Goal: Communication & Community: Answer question/provide support

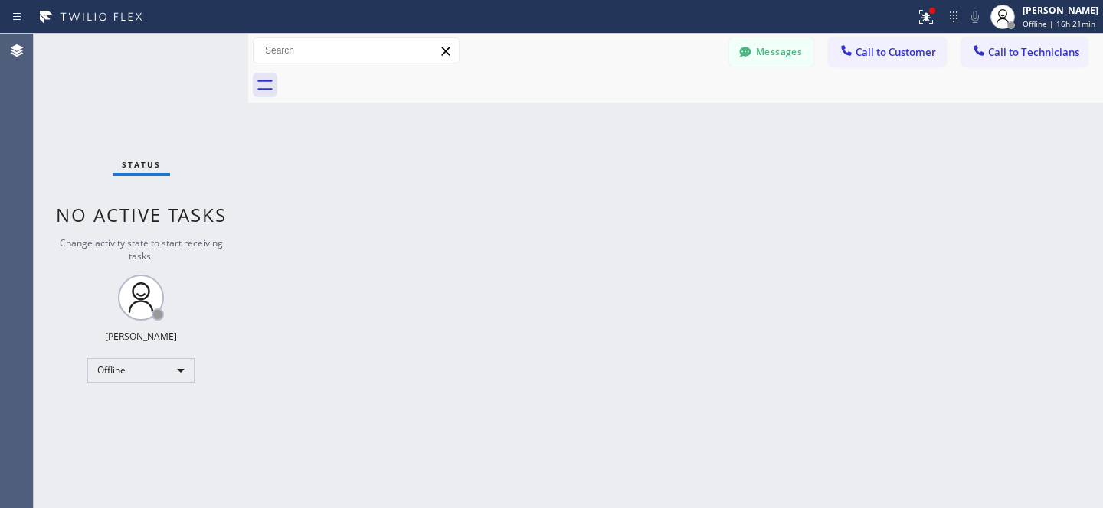
scroll to position [1927, 0]
click at [782, 53] on button "Messages" at bounding box center [771, 52] width 84 height 29
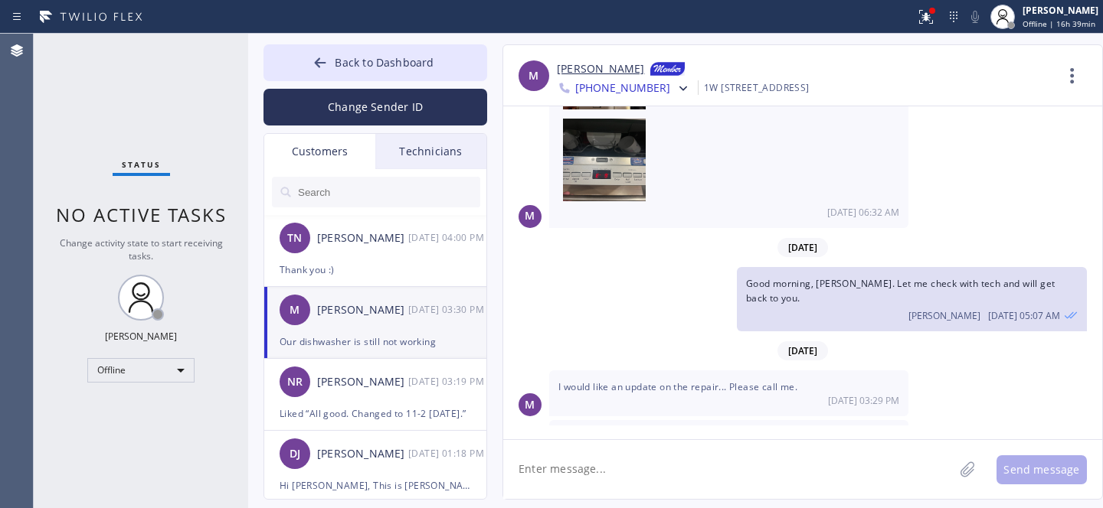
click at [332, 198] on input "text" at bounding box center [388, 192] width 184 height 31
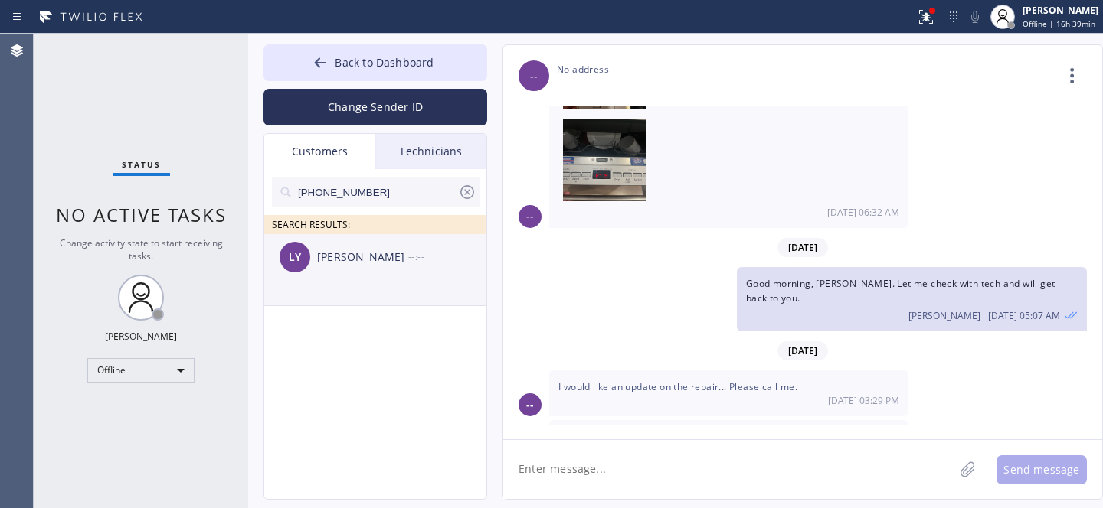
click at [345, 272] on div "[PERSON_NAME] --:--" at bounding box center [376, 257] width 224 height 46
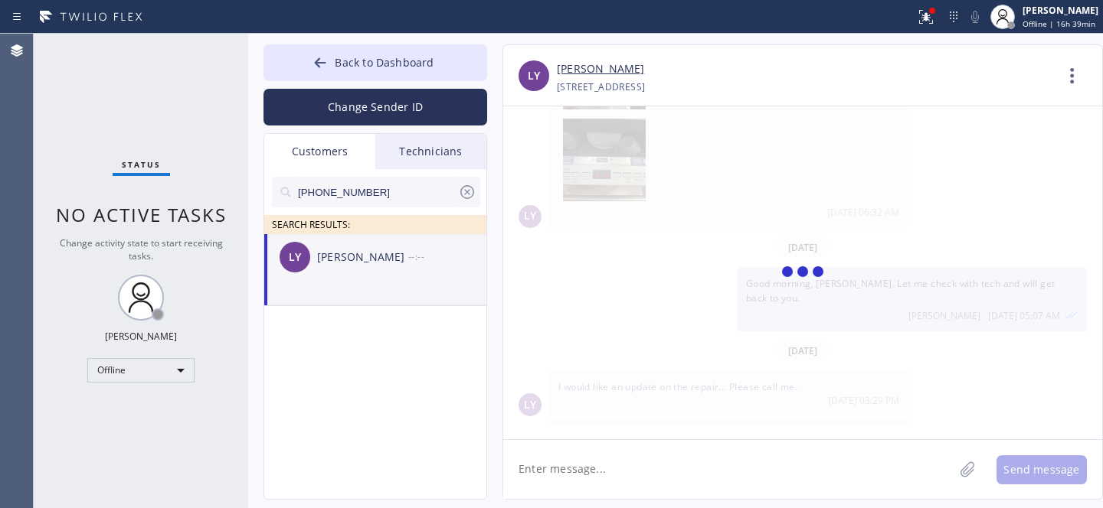
scroll to position [0, 0]
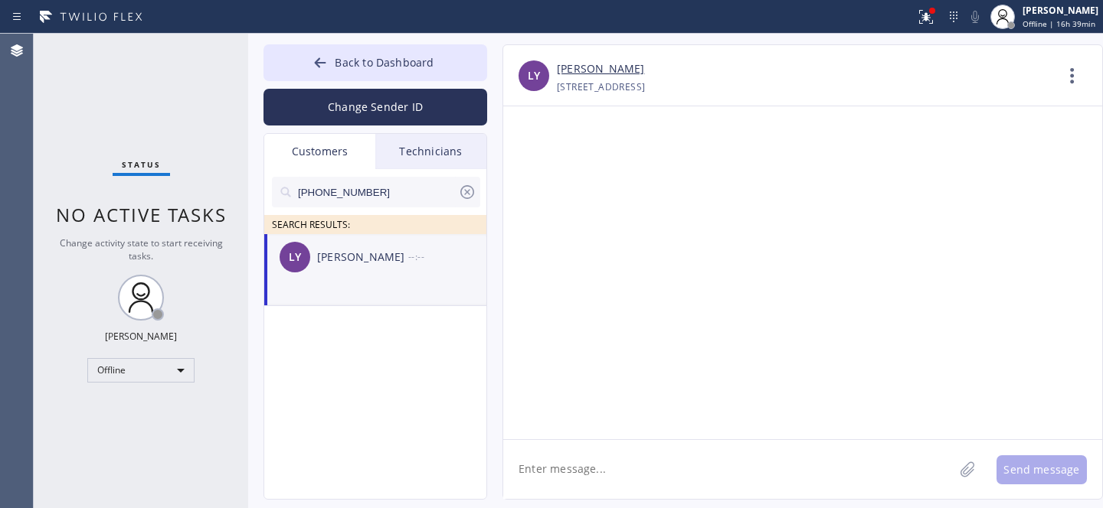
click at [587, 453] on textarea at bounding box center [728, 469] width 450 height 59
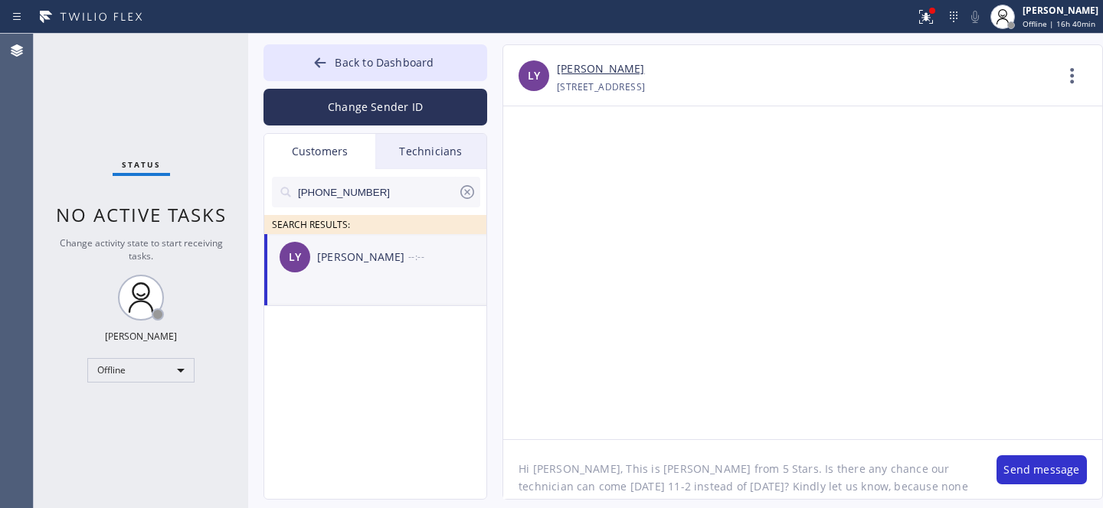
scroll to position [12, 0]
type textarea "Hi [PERSON_NAME], This is [PERSON_NAME] from 5 Stars. Is there any chance our t…"
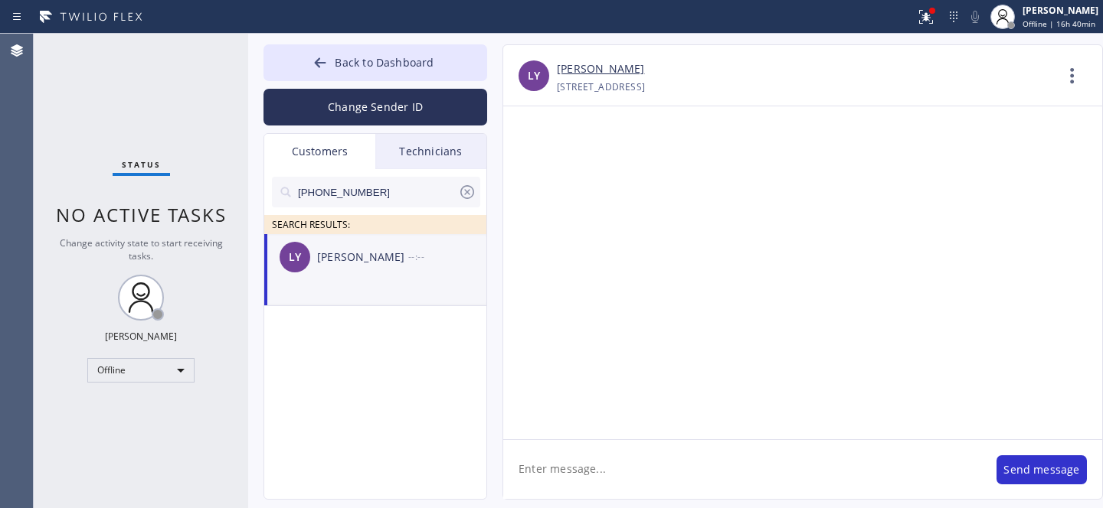
scroll to position [0, 0]
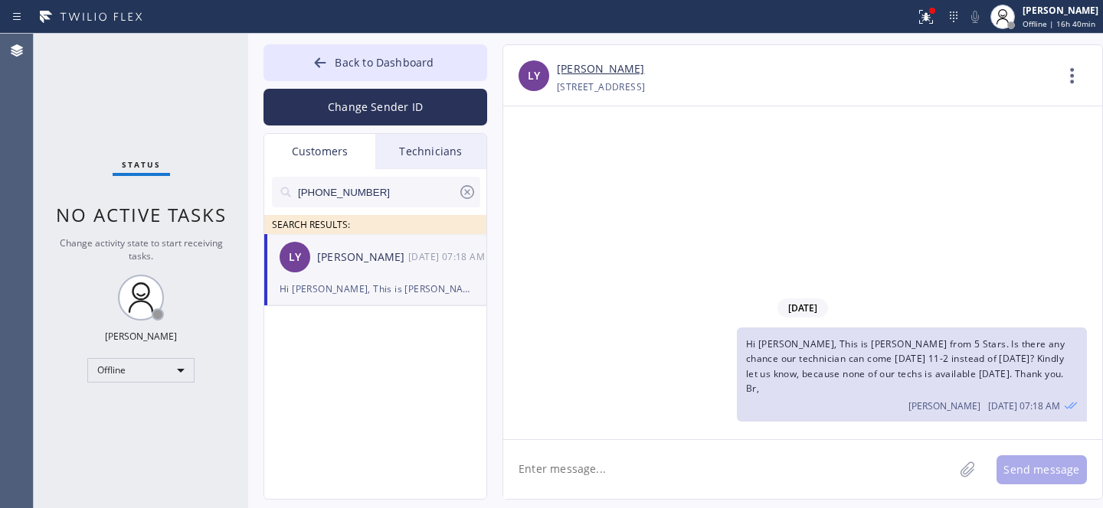
click at [469, 189] on icon at bounding box center [467, 192] width 14 height 14
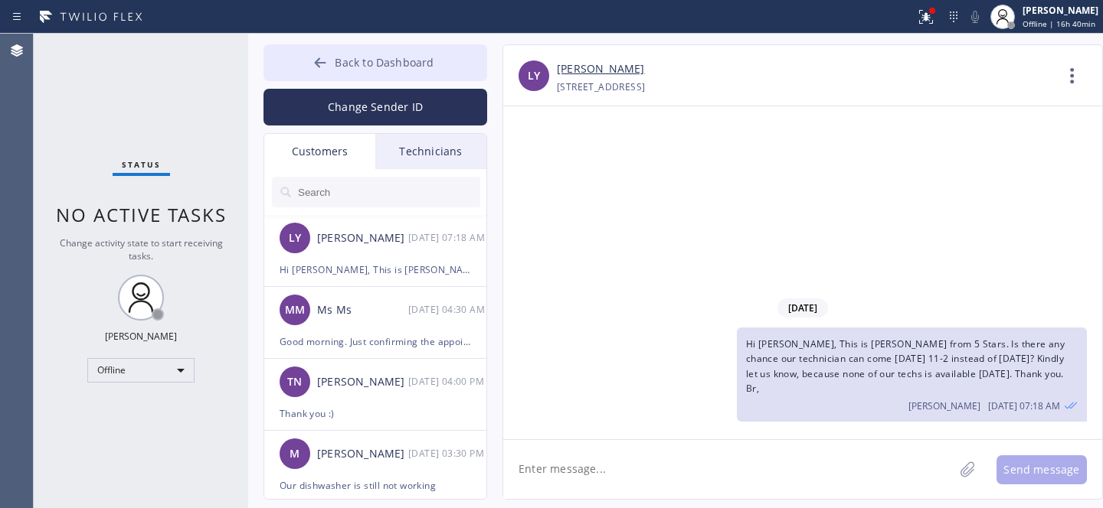
click at [338, 59] on span "Back to Dashboard" at bounding box center [384, 62] width 99 height 15
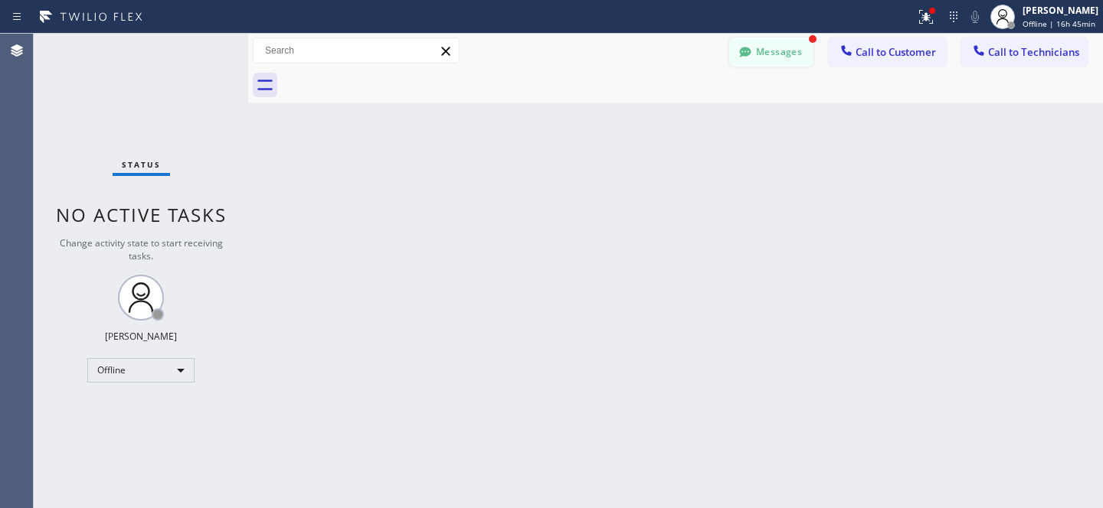
click at [785, 51] on button "Messages" at bounding box center [771, 52] width 84 height 29
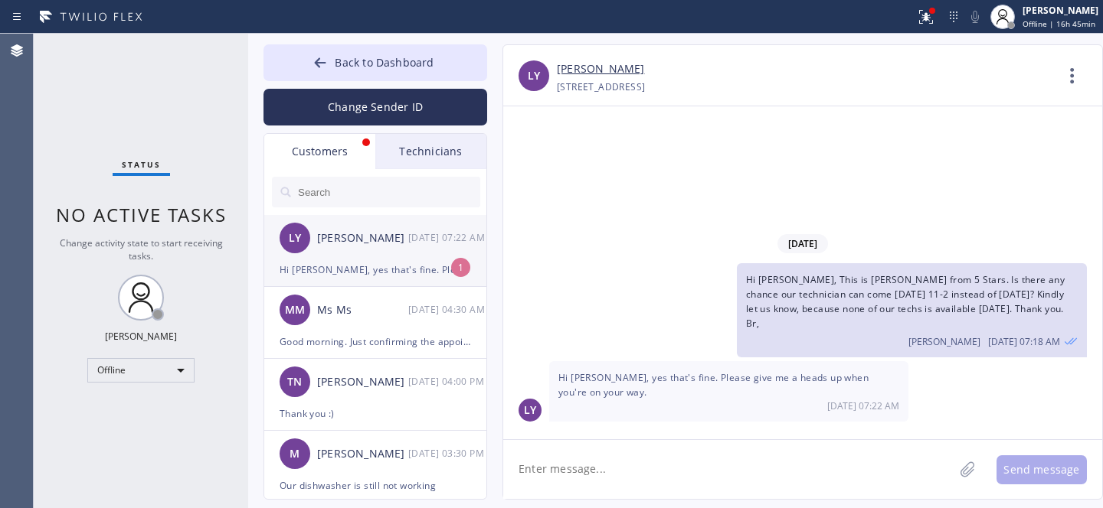
click at [364, 217] on div "[PERSON_NAME] [DATE] 07:22 AM" at bounding box center [376, 238] width 224 height 46
drag, startPoint x: 645, startPoint y: 470, endPoint x: 720, endPoint y: 420, distance: 90.0
click at [645, 470] on textarea at bounding box center [728, 469] width 450 height 59
type textarea "Sure. Thank you"
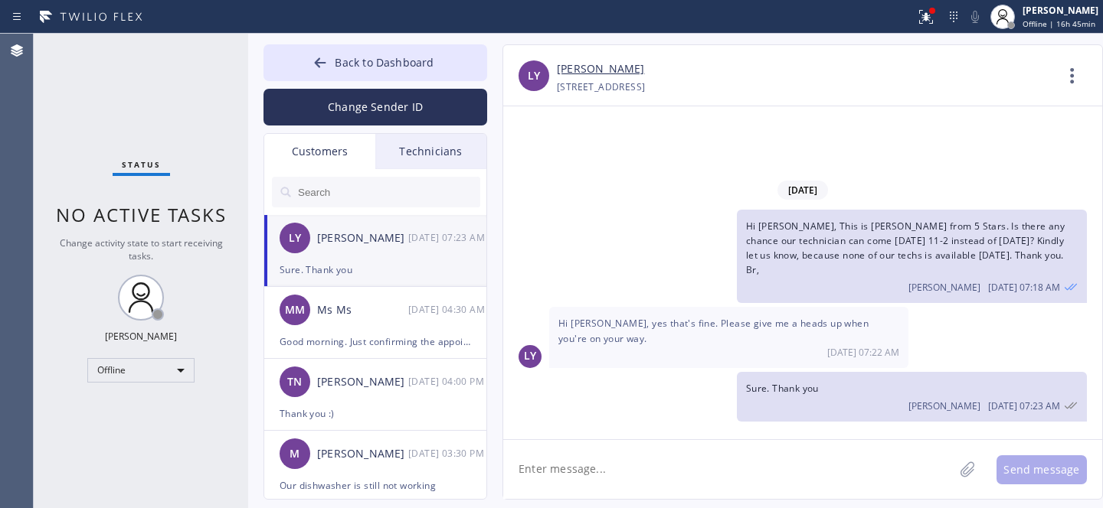
click at [605, 70] on link "[PERSON_NAME]" at bounding box center [600, 69] width 87 height 18
click at [611, 472] on textarea at bounding box center [728, 469] width 450 height 59
paste textarea "[DATE] 11am - 2pm"
click at [657, 469] on textarea "Rescheduled: [DATE] 11am - 2pm." at bounding box center [742, 469] width 478 height 59
click at [828, 462] on textarea "Rescheduled: [DATE] between 11am - 2pm." at bounding box center [742, 469] width 478 height 59
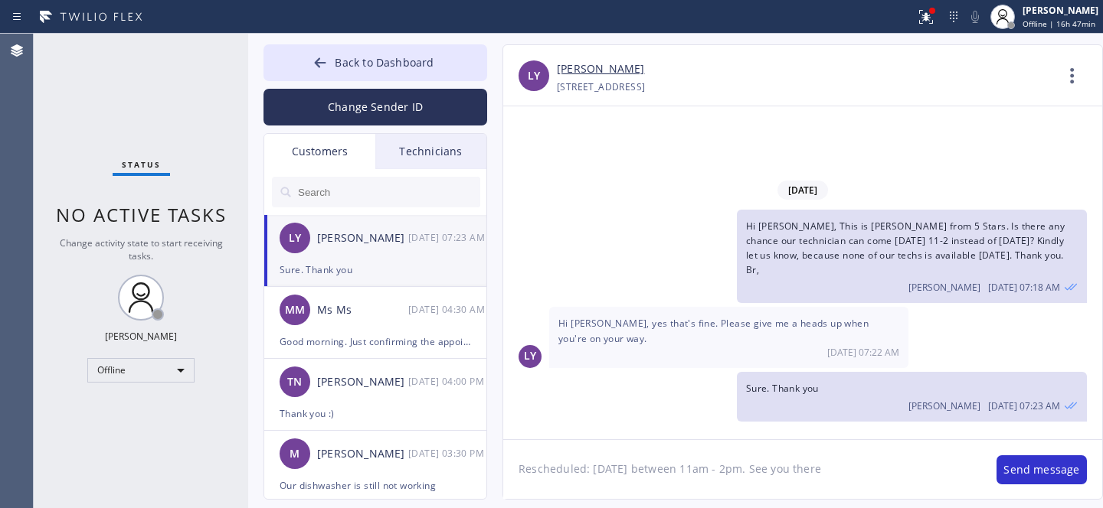
type textarea "Rescheduled: [DATE] between 11am - 2pm. See you there."
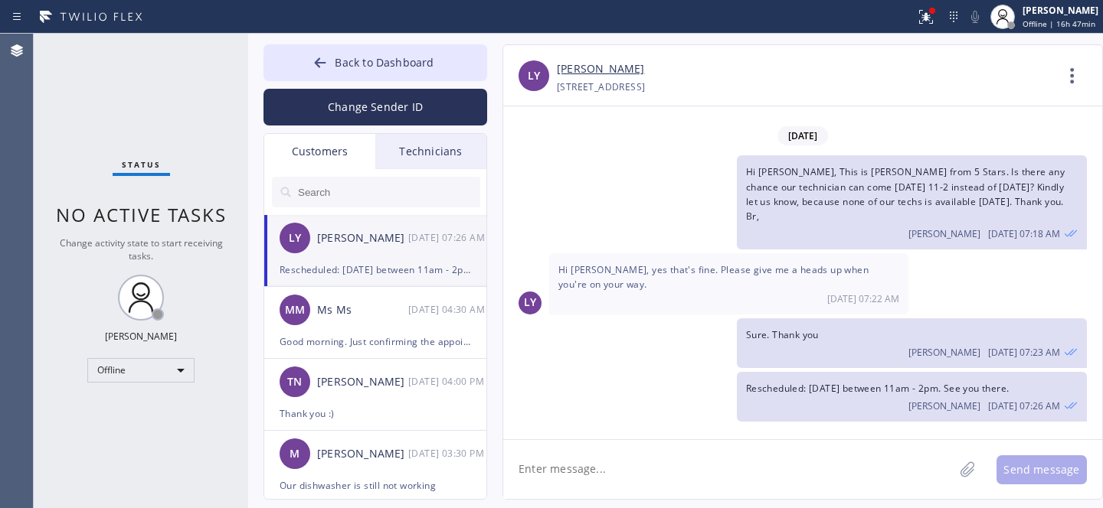
drag, startPoint x: 361, startPoint y: 58, endPoint x: 373, endPoint y: 28, distance: 32.7
click at [361, 58] on span "Back to Dashboard" at bounding box center [384, 62] width 99 height 15
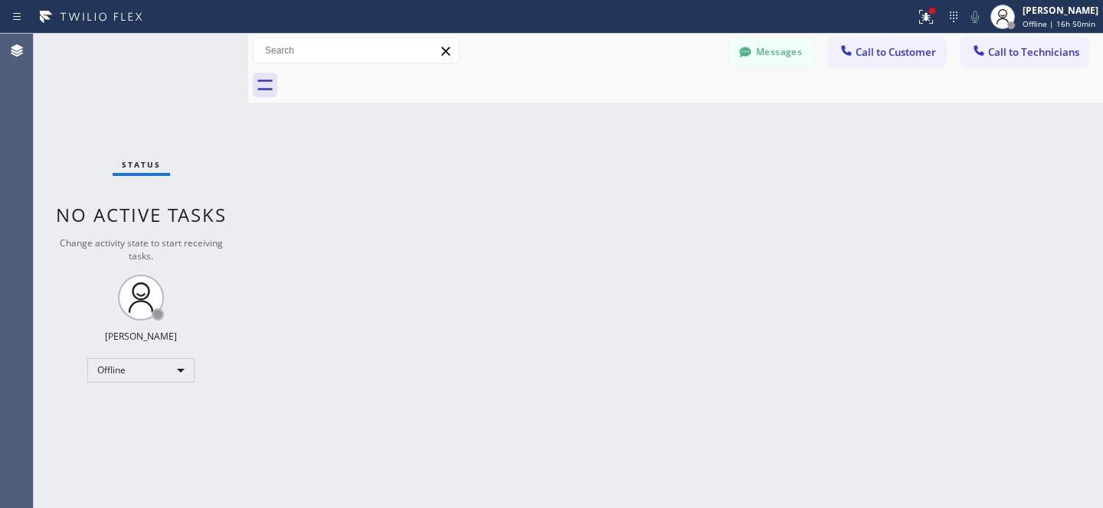
click at [789, 62] on button "Messages" at bounding box center [771, 52] width 84 height 29
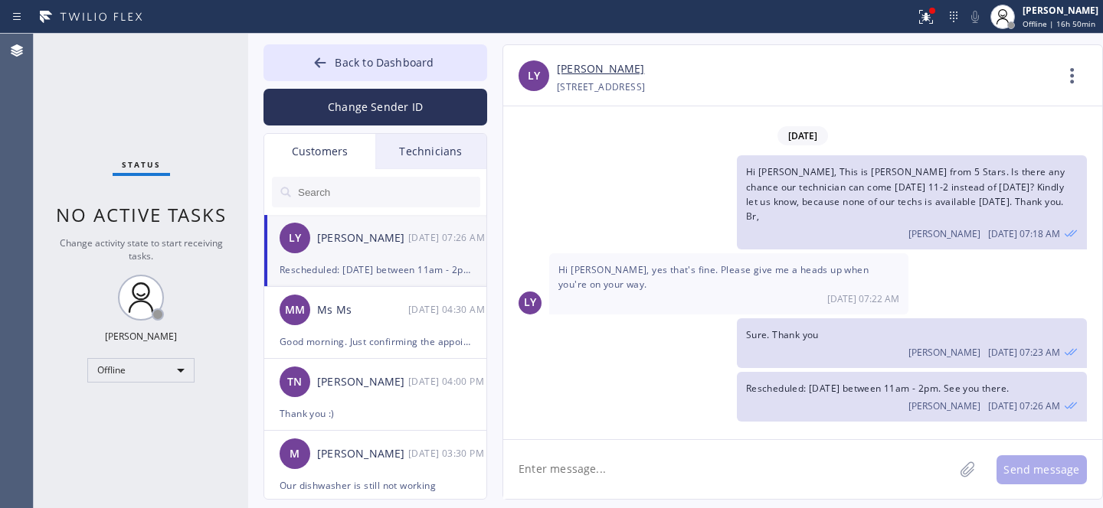
click at [387, 249] on div "[PERSON_NAME] [DATE] 07:26 AM" at bounding box center [376, 238] width 224 height 46
click at [639, 455] on textarea at bounding box center [728, 469] width 450 height 59
paste textarea "will be after 2:00"
drag, startPoint x: 621, startPoint y: 470, endPoint x: 656, endPoint y: 470, distance: 35.2
click at [656, 470] on textarea "Tech will come over will be after 2:00" at bounding box center [742, 469] width 478 height 59
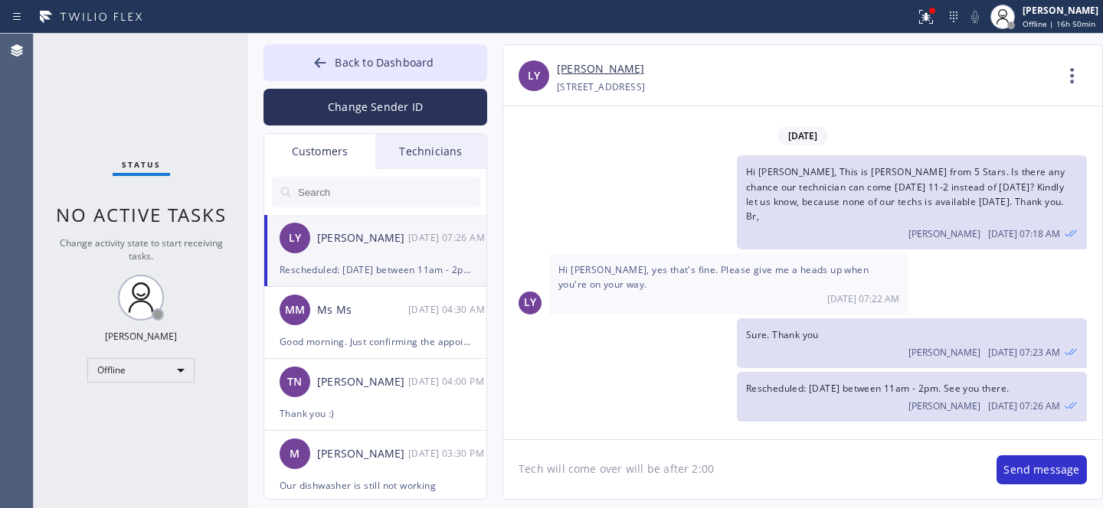
drag, startPoint x: 655, startPoint y: 471, endPoint x: 623, endPoint y: 473, distance: 31.5
click at [623, 473] on textarea "Tech will come over will be after 2:00" at bounding box center [742, 469] width 478 height 59
click at [725, 466] on textarea "Tech will come over after 2:00" at bounding box center [742, 469] width 478 height 59
type textarea "Tech will come over after 2:00. Can we make it later like 2-5?"
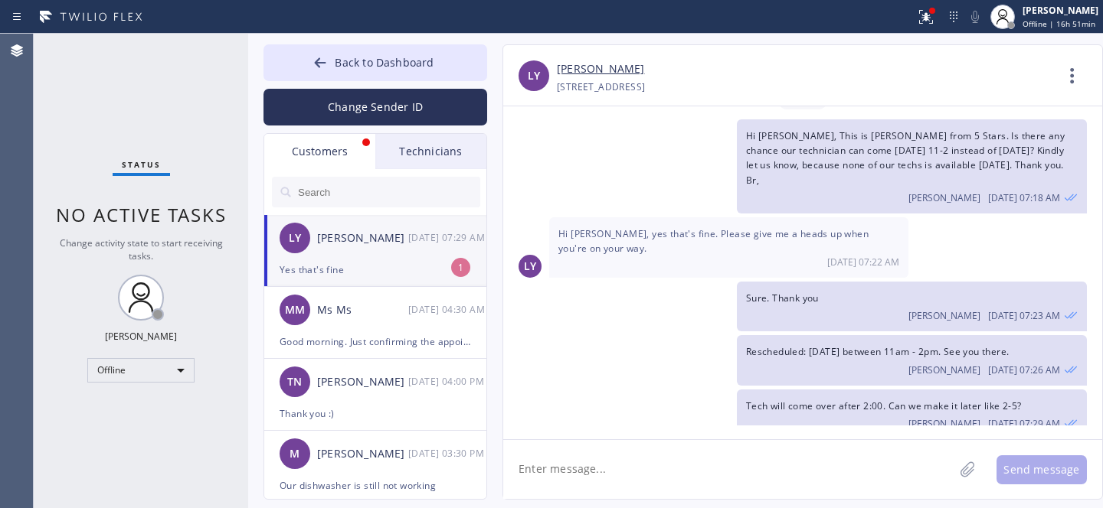
scroll to position [72, 0]
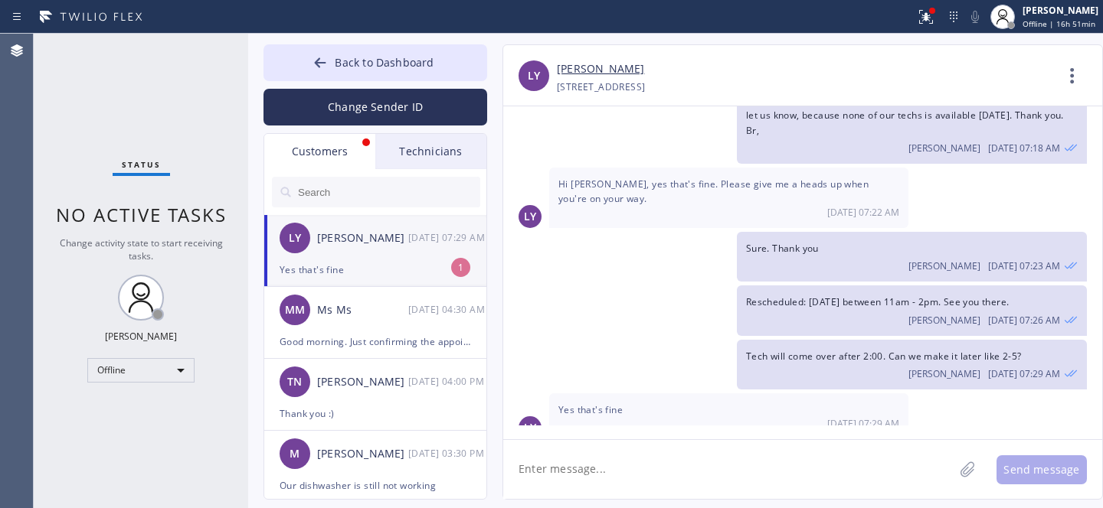
click at [395, 269] on div "Yes that's fine" at bounding box center [374, 270] width 191 height 18
click at [586, 72] on link "[PERSON_NAME]" at bounding box center [600, 69] width 87 height 18
click at [622, 479] on textarea at bounding box center [728, 469] width 450 height 59
paste textarea "[DATE] 2pm - 5pm"
click at [635, 468] on textarea "Updated: [DATE] 2pm - 5pm" at bounding box center [742, 469] width 478 height 59
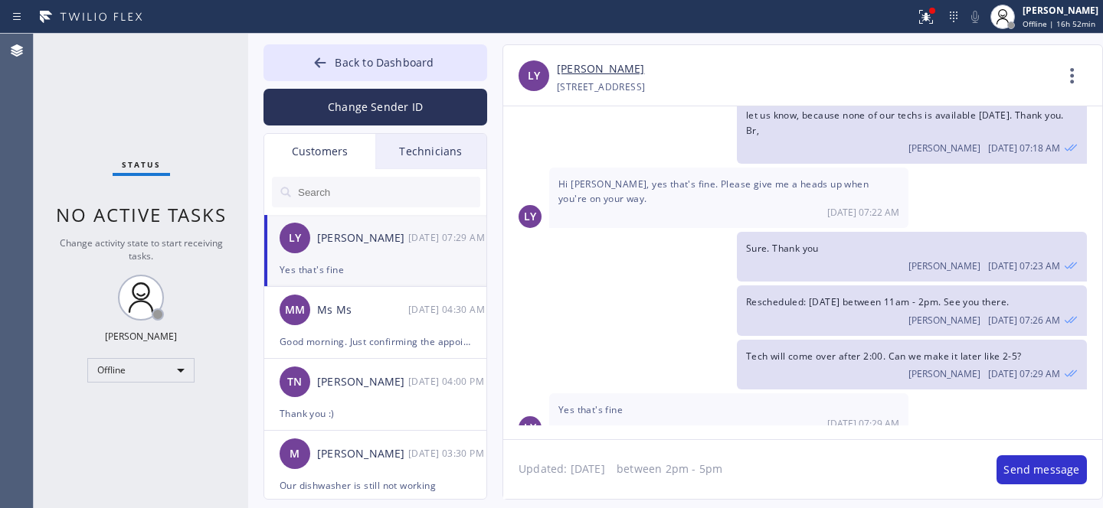
click at [639, 466] on textarea "Updated: [DATE] between 2pm - 5pm" at bounding box center [742, 469] width 478 height 59
click at [767, 466] on textarea "Updated: [DATE] between 2pm - 5pm" at bounding box center [742, 469] width 478 height 59
type textarea "Updated: [DATE] between 2pm - 5pm."
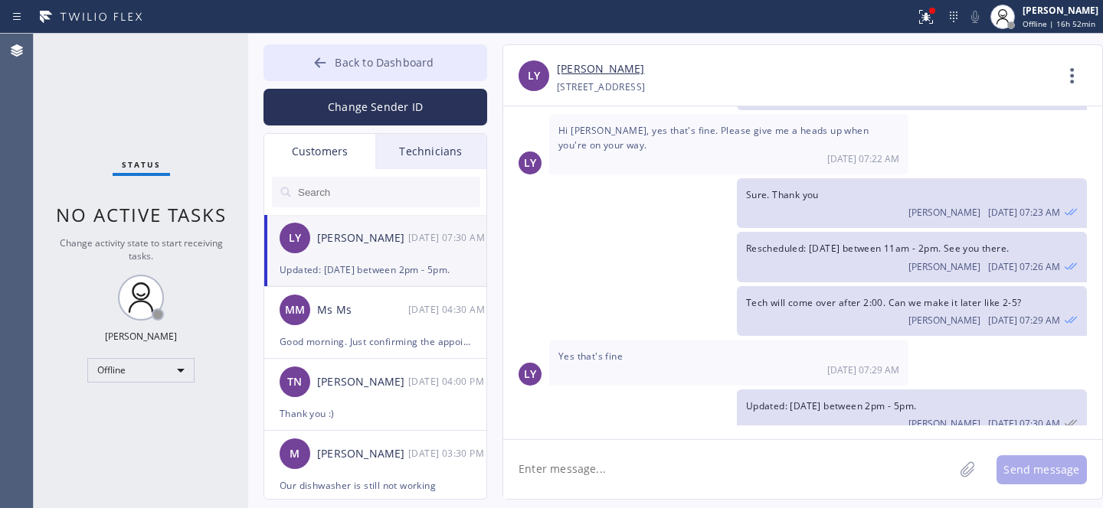
click at [384, 67] on span "Back to Dashboard" at bounding box center [384, 62] width 99 height 15
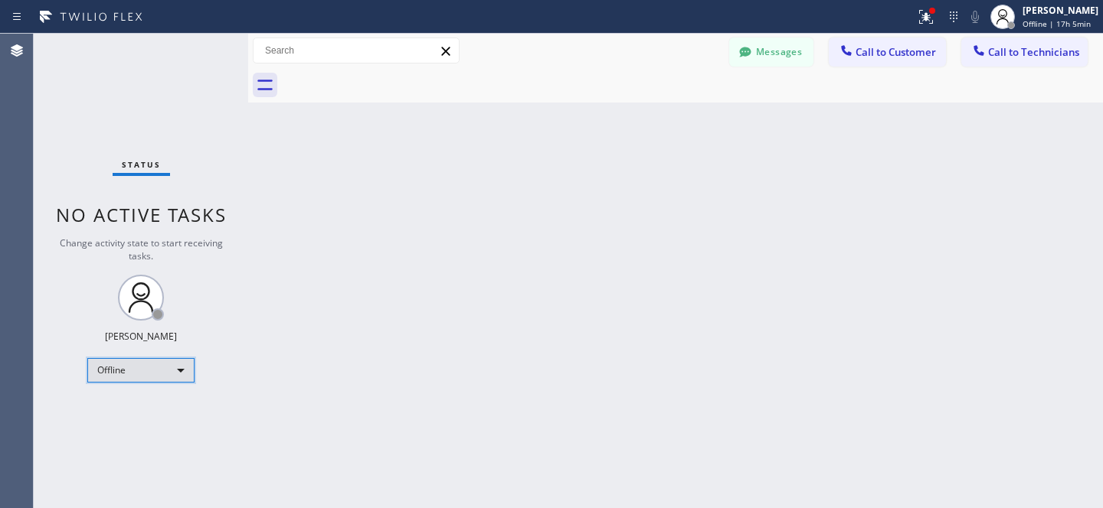
click at [149, 372] on div "Offline" at bounding box center [140, 370] width 107 height 25
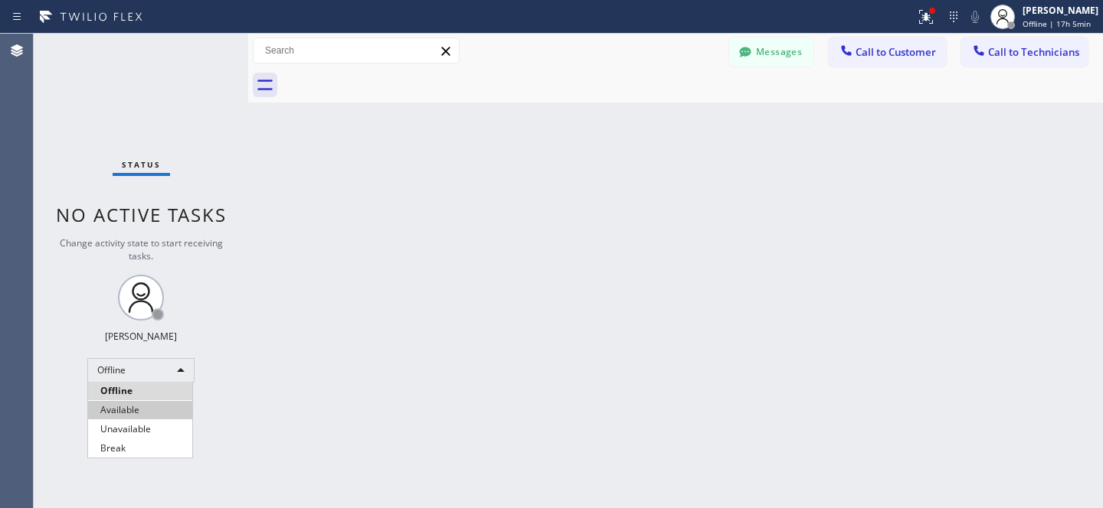
click at [131, 413] on li "Available" at bounding box center [140, 410] width 104 height 18
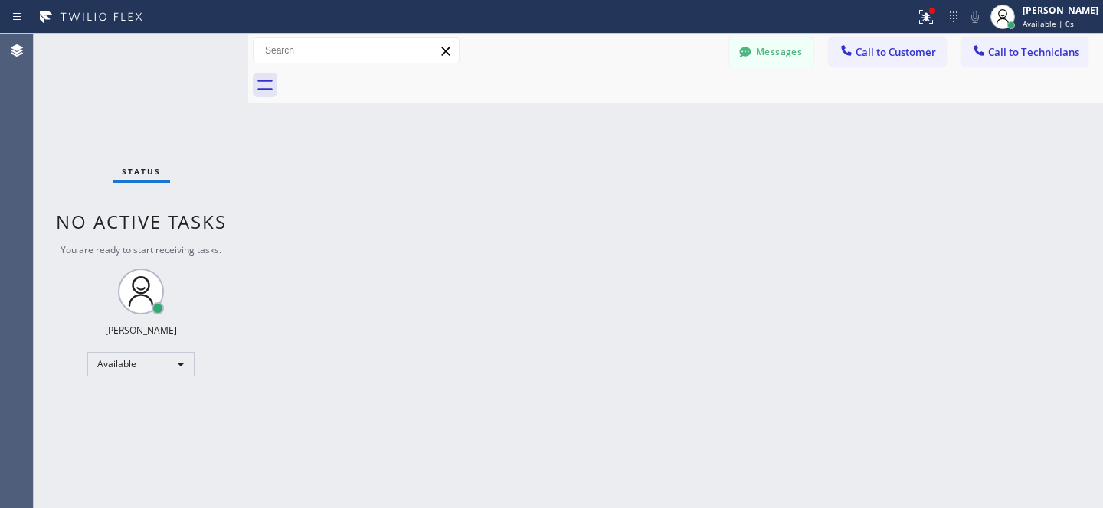
click at [875, 56] on span "Call to Customer" at bounding box center [895, 52] width 80 height 14
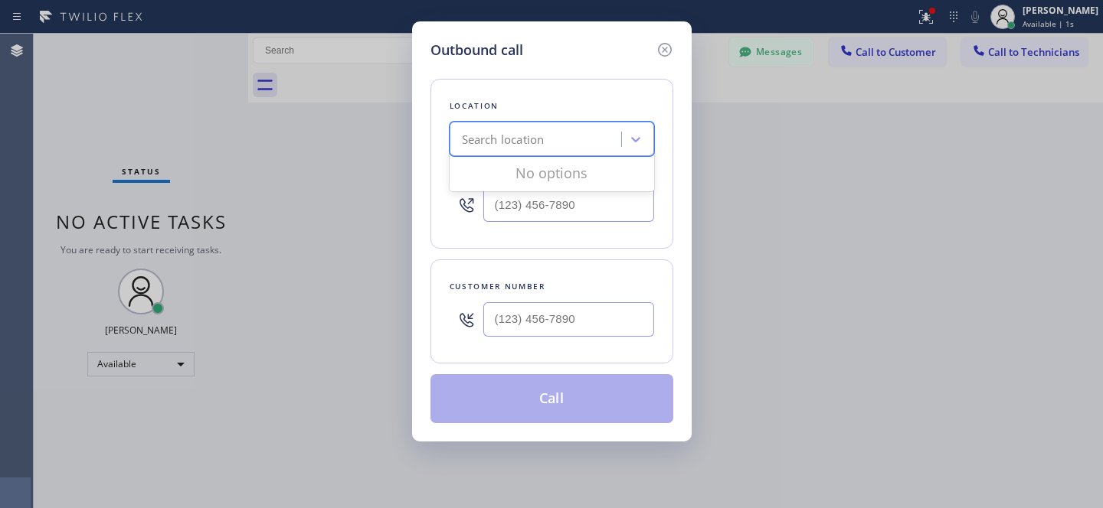
click at [524, 152] on div "Search location" at bounding box center [537, 139] width 167 height 27
paste input "KitchenAid Appliance Repair Service [GEOGRAPHIC_DATA]"
type input "KitchenAid Appliance Repair Service [GEOGRAPHIC_DATA]"
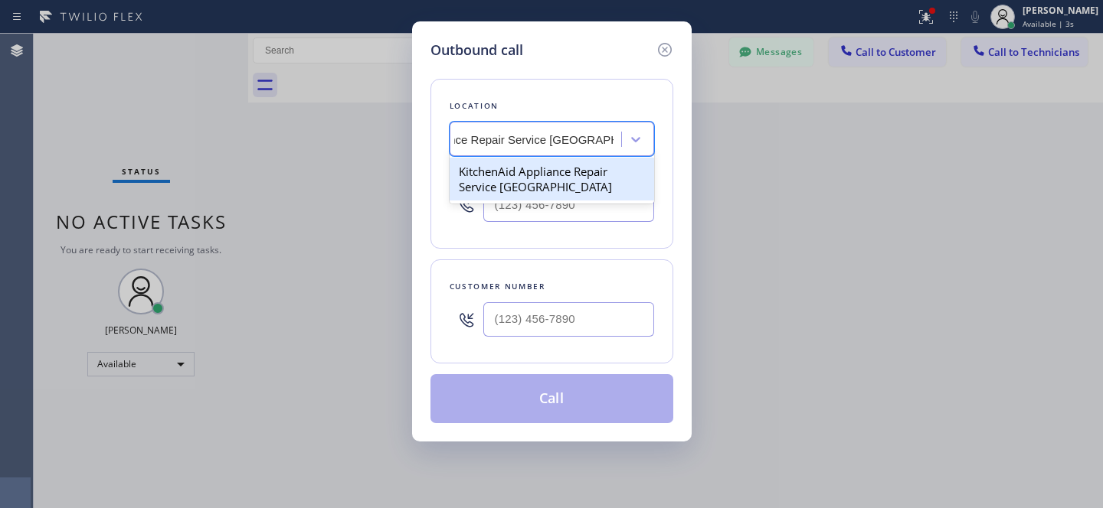
click at [528, 177] on div "KitchenAid Appliance Repair Service [GEOGRAPHIC_DATA]" at bounding box center [551, 179] width 204 height 43
type input "[PHONE_NUMBER]"
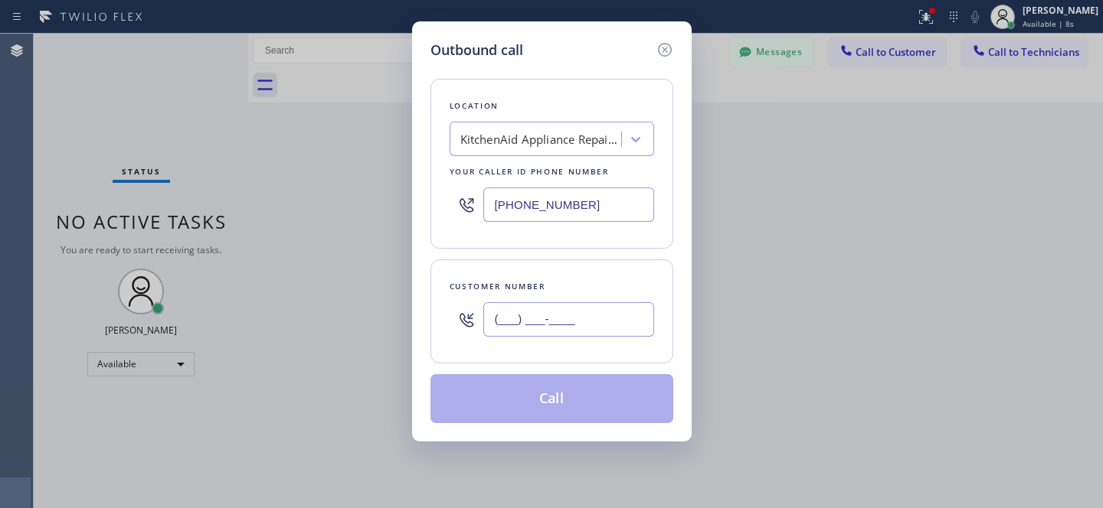
click at [629, 325] on input "(___) ___-____" at bounding box center [568, 319] width 171 height 34
paste input "310) 303-9718"
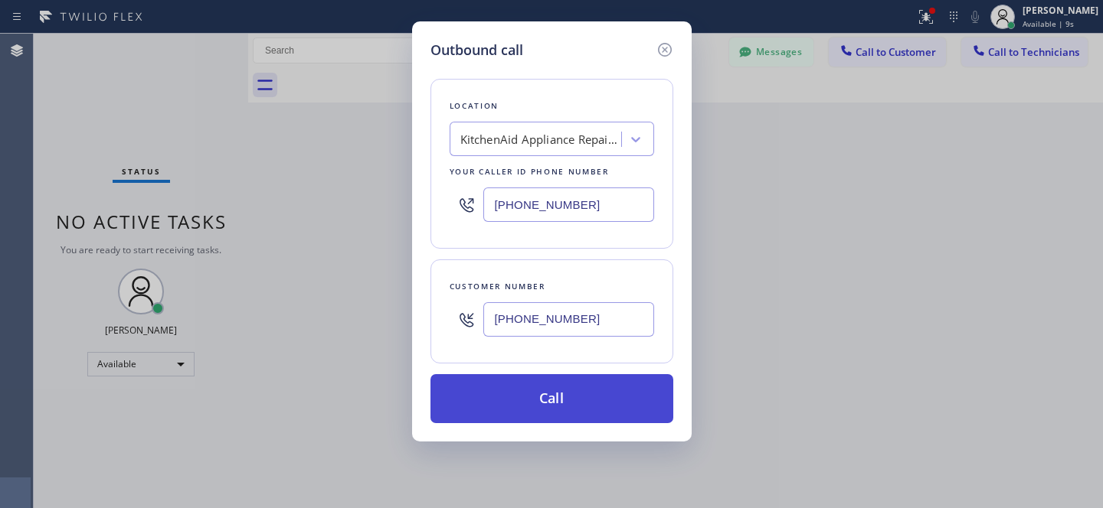
type input "[PHONE_NUMBER]"
click at [587, 413] on button "Call" at bounding box center [551, 398] width 243 height 49
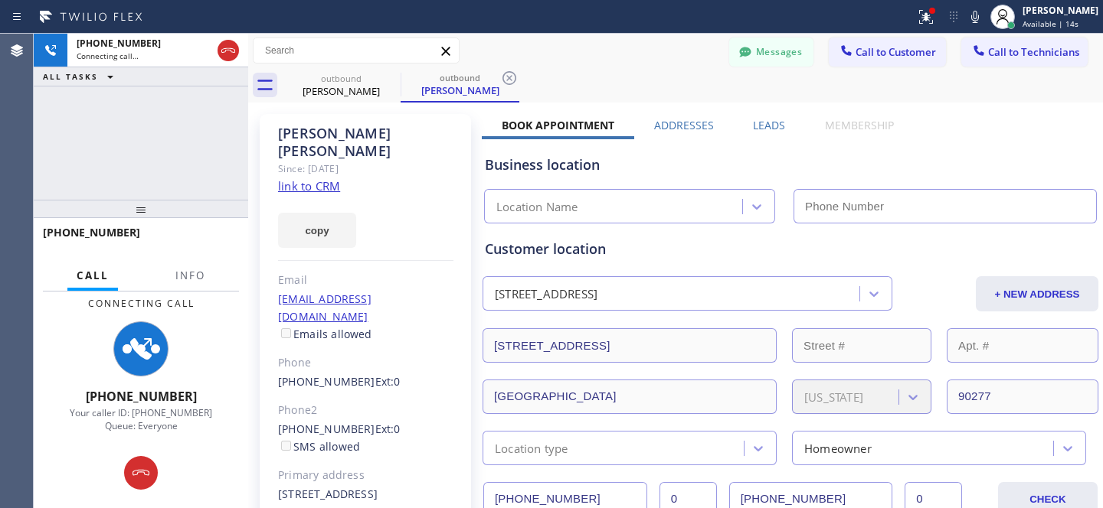
type input "[PHONE_NUMBER]"
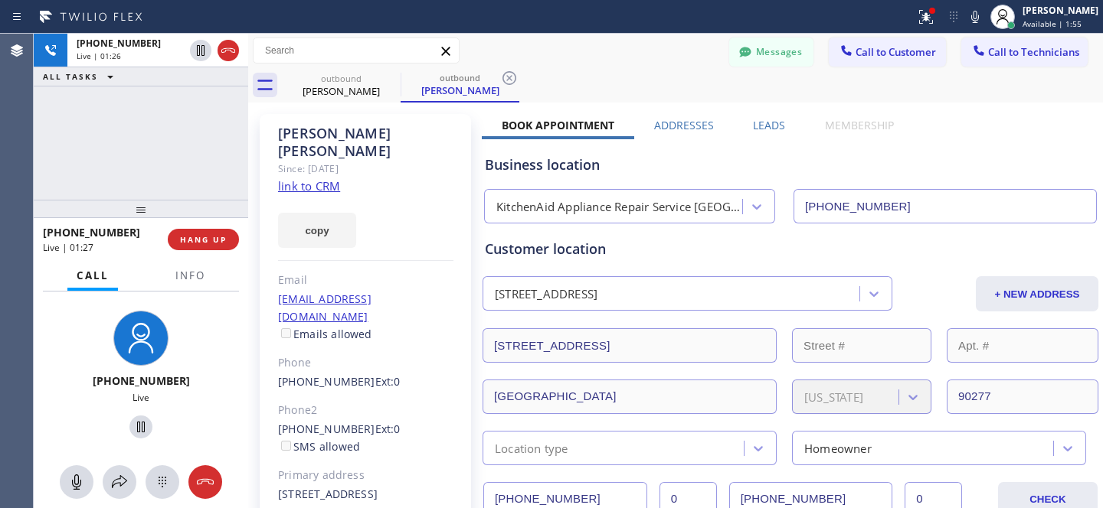
click at [615, 65] on div "Messages Call to Customer Call to Technicians Outbound call Location KitchenAid…" at bounding box center [675, 51] width 854 height 34
click at [618, 57] on div "Messages Call to Customer Call to Technicians Outbound call Location KitchenAid…" at bounding box center [675, 51] width 854 height 27
click at [210, 247] on button "HANG UP" at bounding box center [203, 239] width 71 height 21
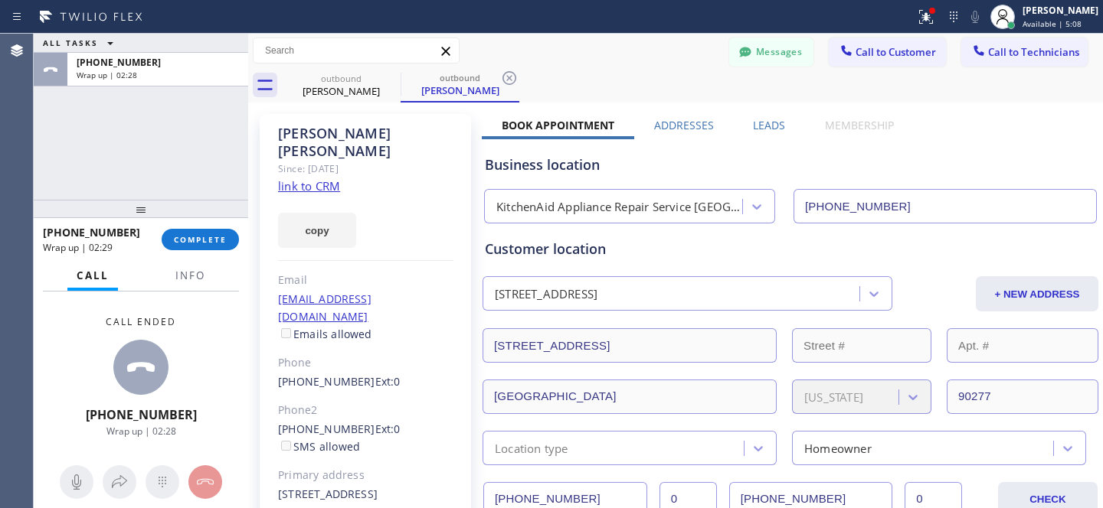
drag, startPoint x: 511, startPoint y: 77, endPoint x: 446, endPoint y: 79, distance: 64.4
click at [511, 77] on icon at bounding box center [509, 78] width 18 height 18
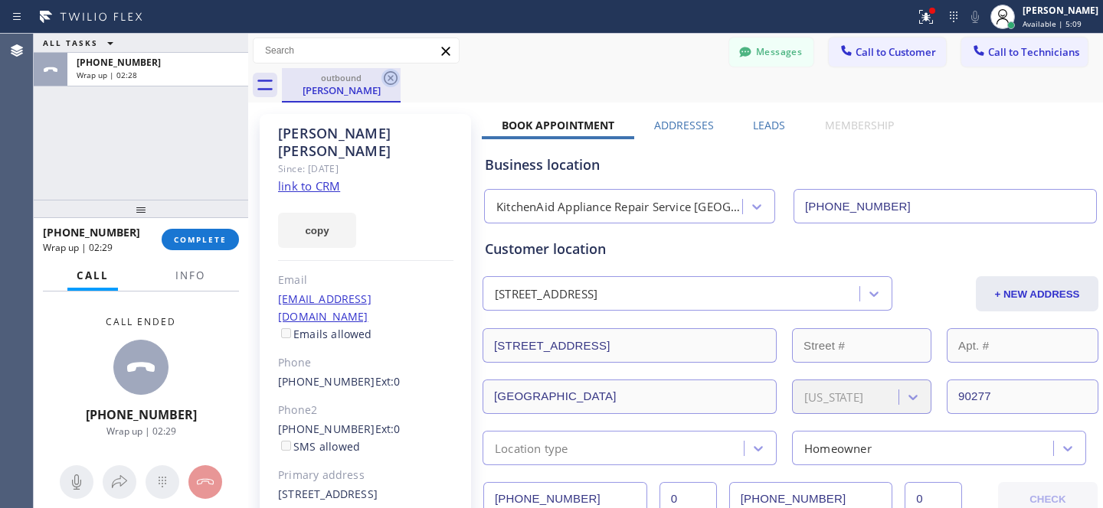
click at [390, 77] on icon at bounding box center [391, 78] width 14 height 14
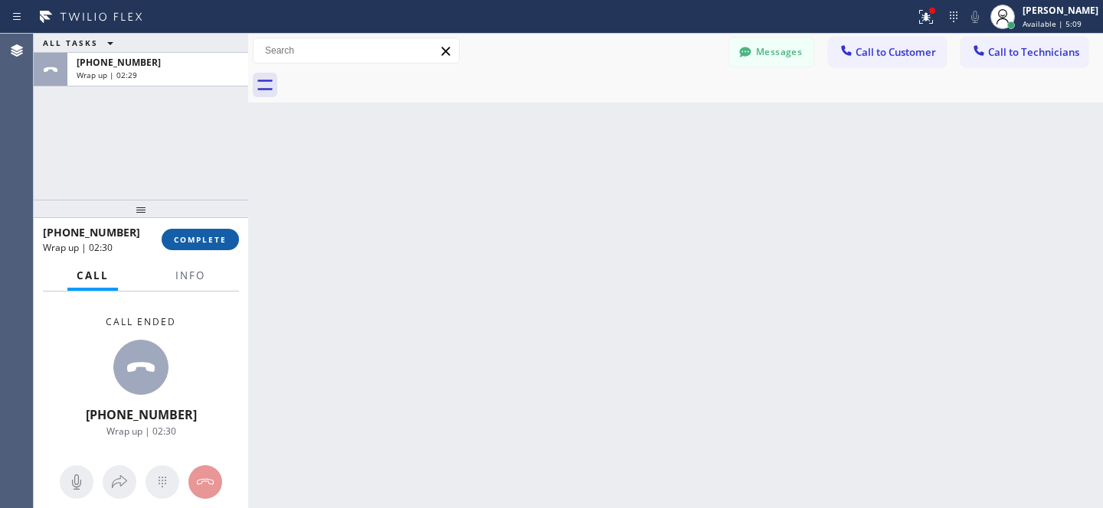
click at [215, 236] on span "COMPLETE" at bounding box center [200, 239] width 53 height 11
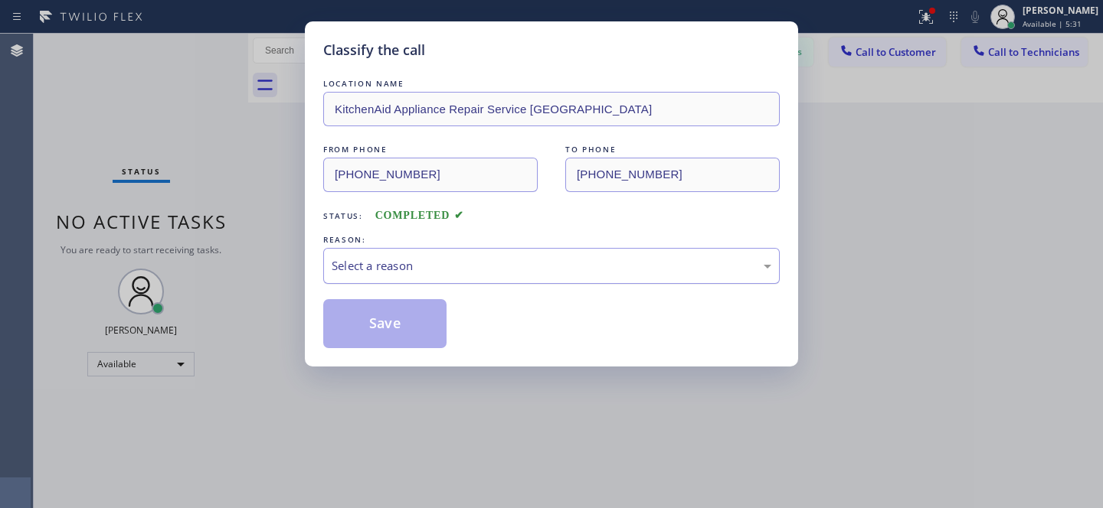
click at [502, 259] on div "Select a reason" at bounding box center [551, 266] width 439 height 18
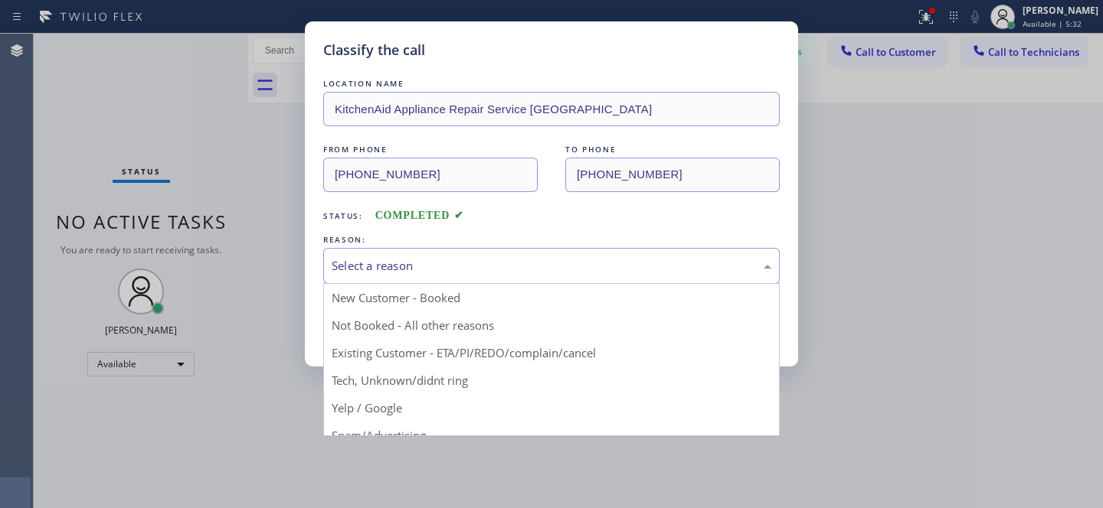
drag, startPoint x: 477, startPoint y: 351, endPoint x: 454, endPoint y: 338, distance: 26.4
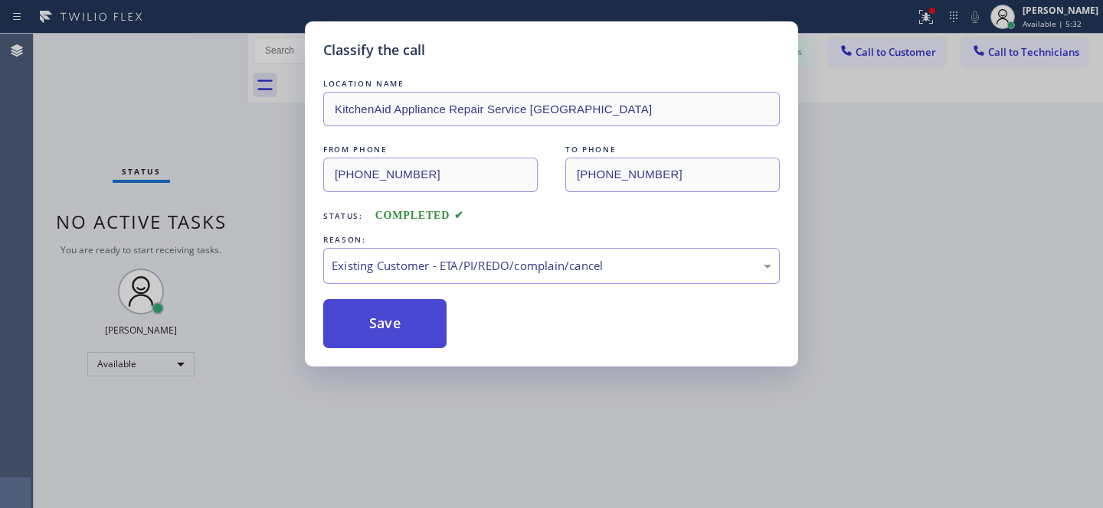
click at [417, 323] on button "Save" at bounding box center [384, 323] width 123 height 49
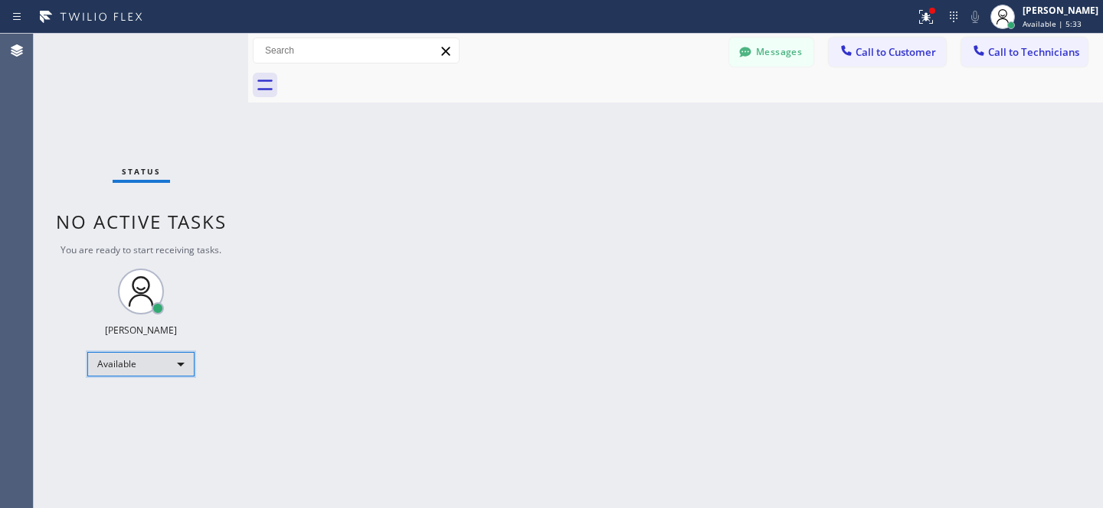
click at [118, 370] on div "Available" at bounding box center [140, 364] width 107 height 25
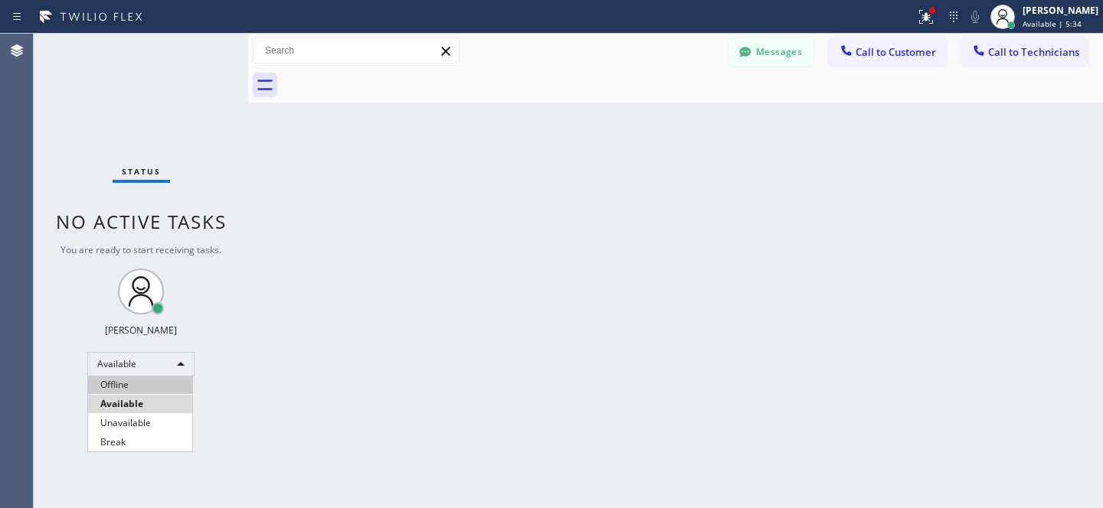
click at [149, 377] on li "Offline" at bounding box center [140, 385] width 104 height 18
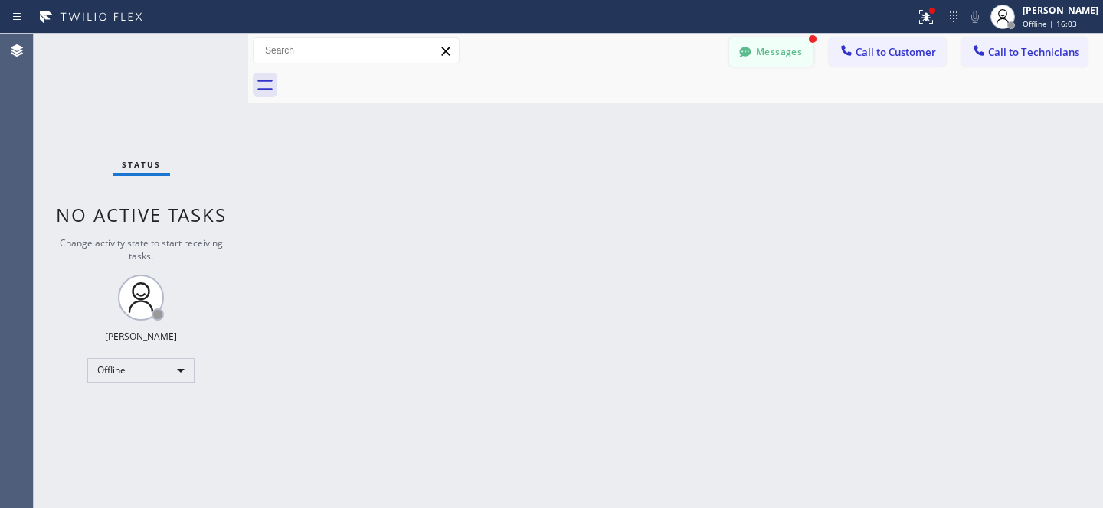
click at [763, 51] on button "Messages" at bounding box center [771, 52] width 84 height 29
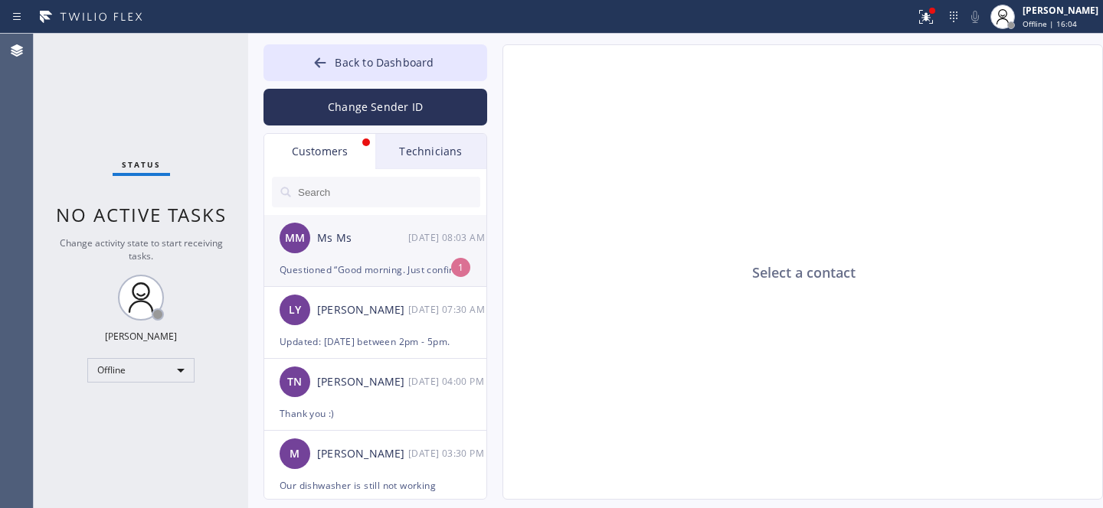
click at [357, 250] on div "MM Ms Ms [DATE] 08:03 AM" at bounding box center [376, 238] width 224 height 46
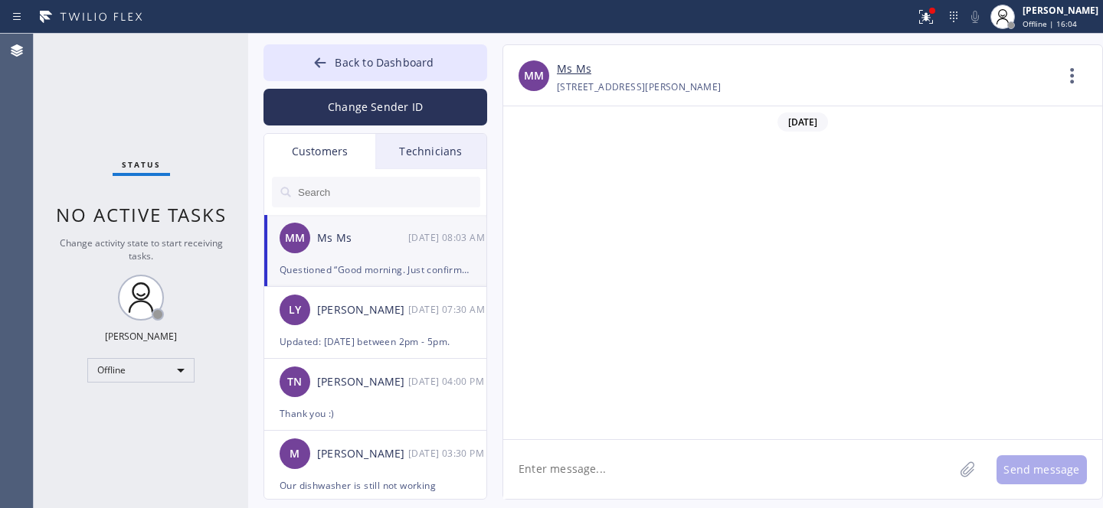
scroll to position [899, 0]
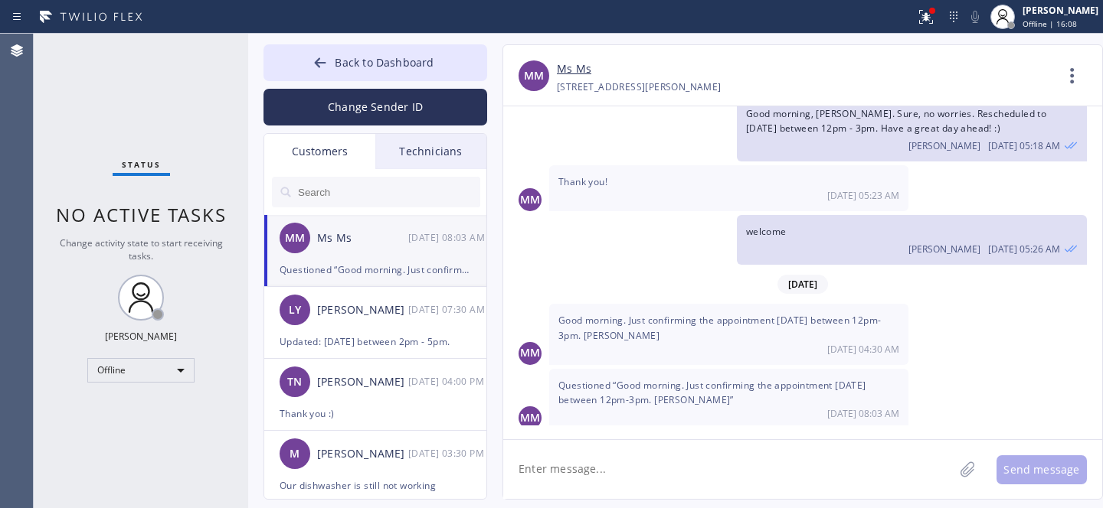
click at [578, 70] on link "Ms Ms" at bounding box center [574, 69] width 34 height 18
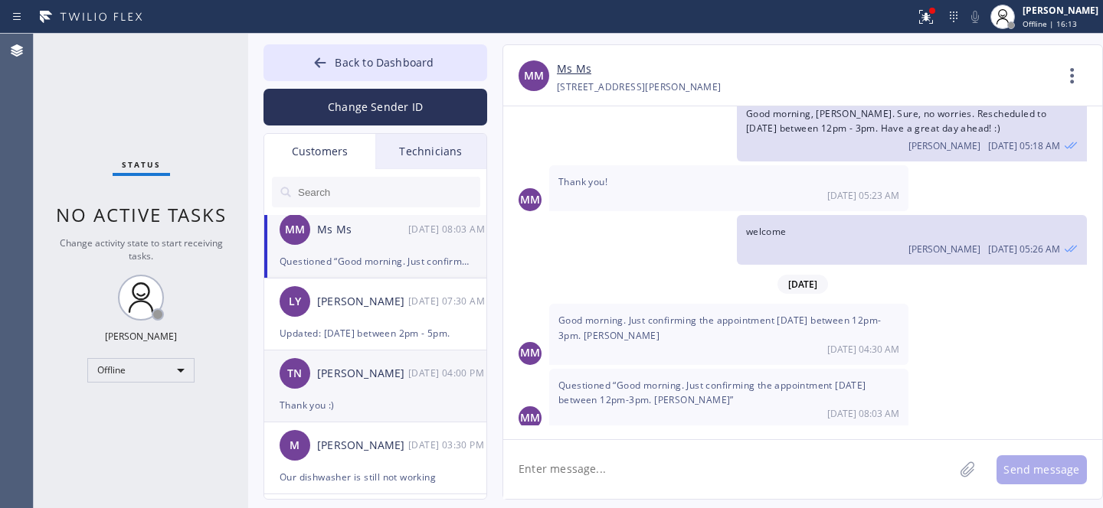
scroll to position [20, 0]
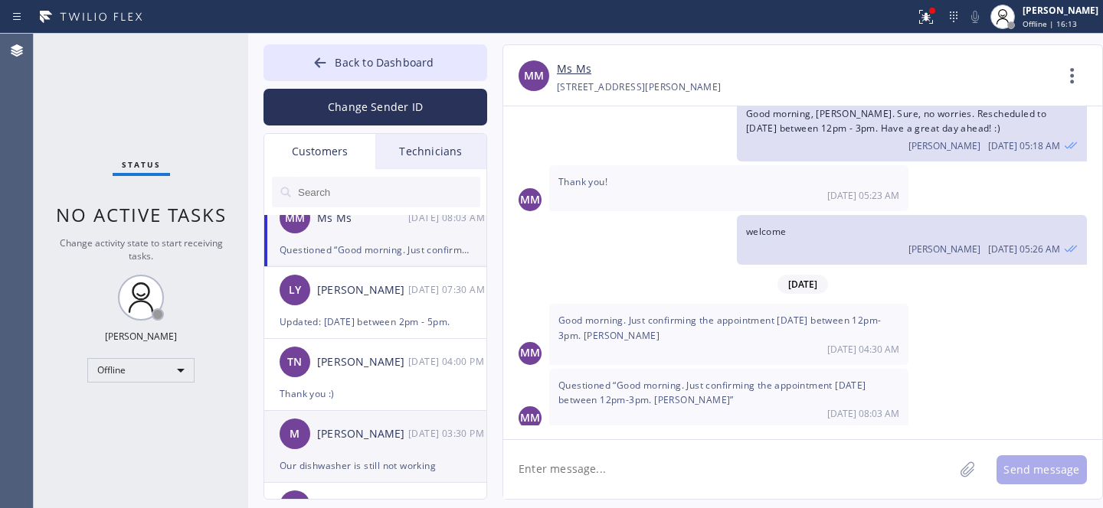
click at [344, 458] on div "Our dishwasher is still not working" at bounding box center [374, 466] width 191 height 18
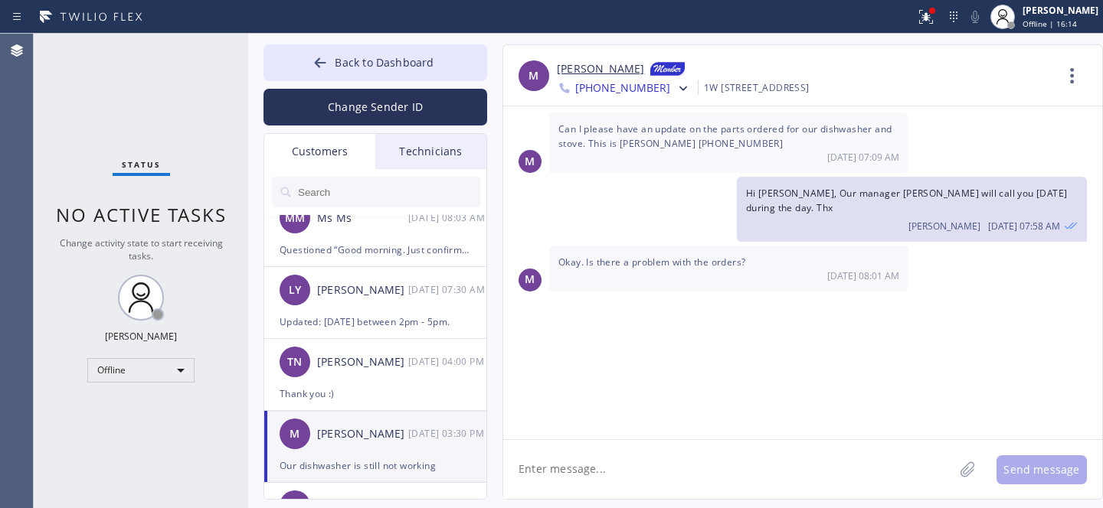
scroll to position [1927, 0]
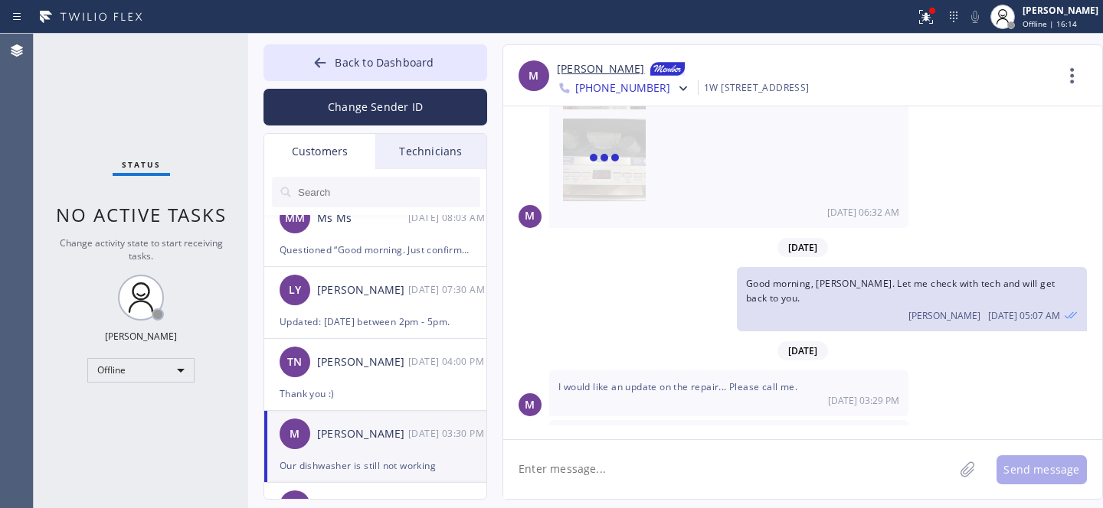
click at [644, 468] on textarea at bounding box center [728, 469] width 450 height 59
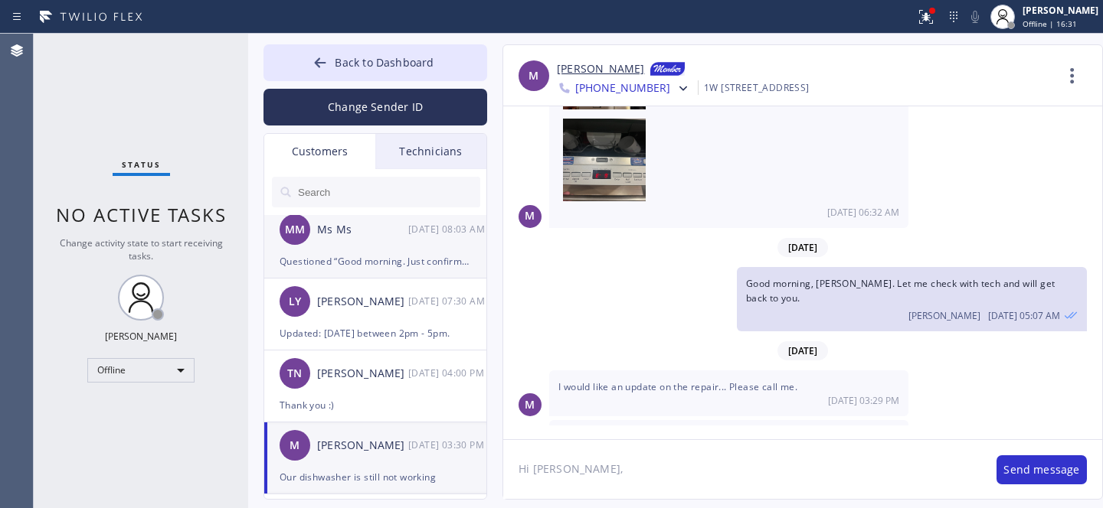
scroll to position [0, 0]
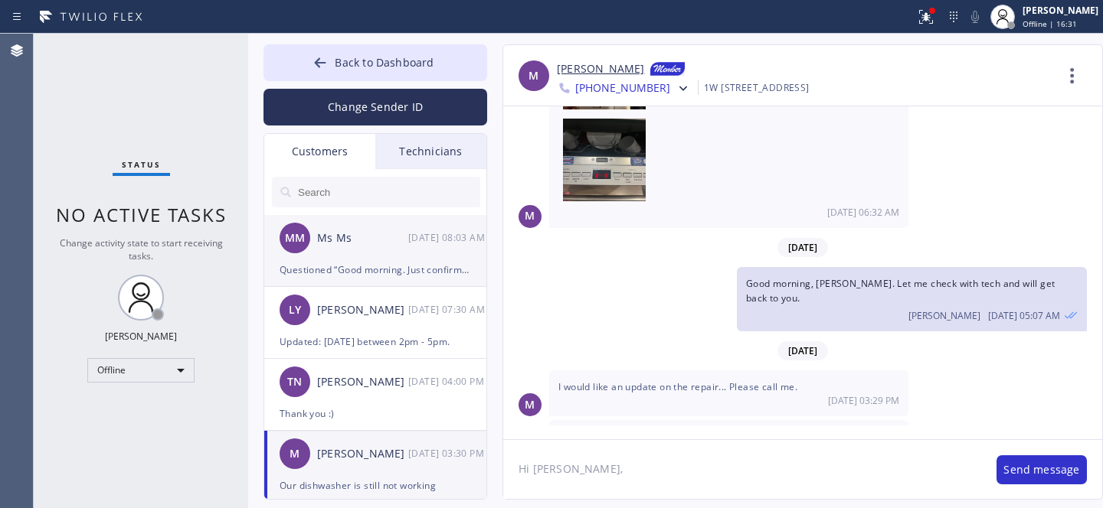
click at [350, 258] on div "MM Ms Ms [DATE] 08:03 AM" at bounding box center [376, 238] width 224 height 46
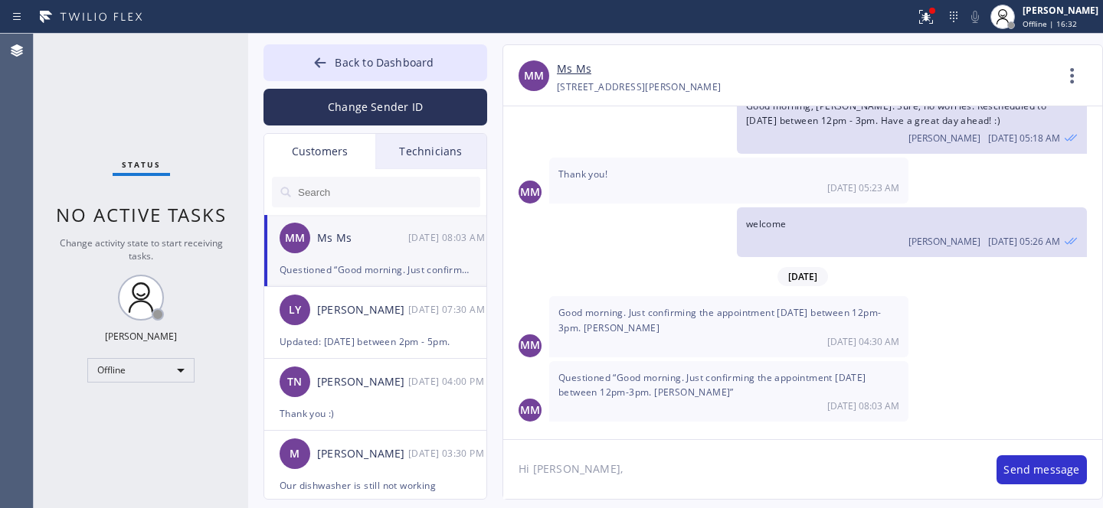
scroll to position [899, 0]
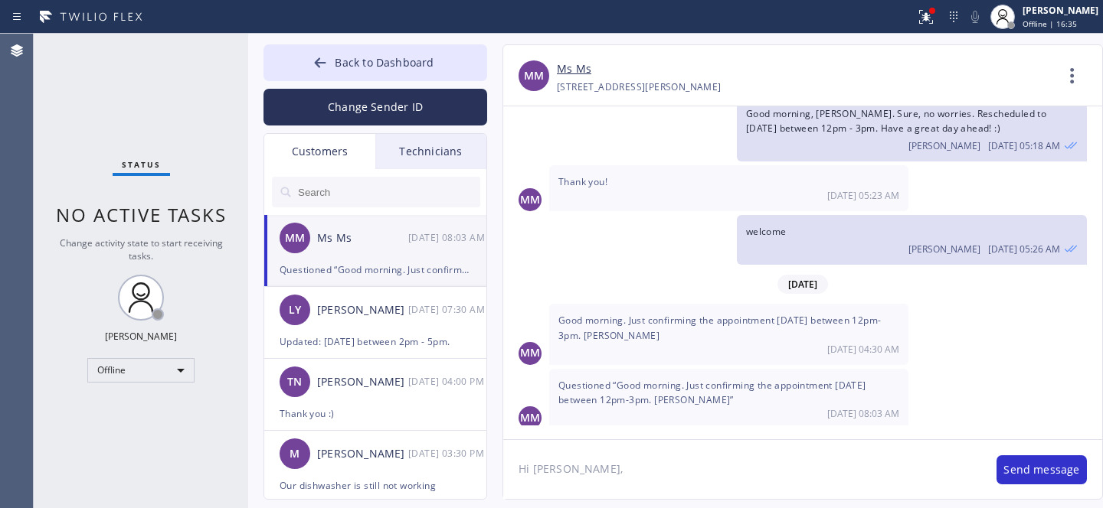
click at [708, 483] on textarea "Hi [PERSON_NAME]," at bounding box center [742, 469] width 478 height 59
type textarea "Hi Tmmy. Yes, it's booked for [DATE] 12-3. All good."
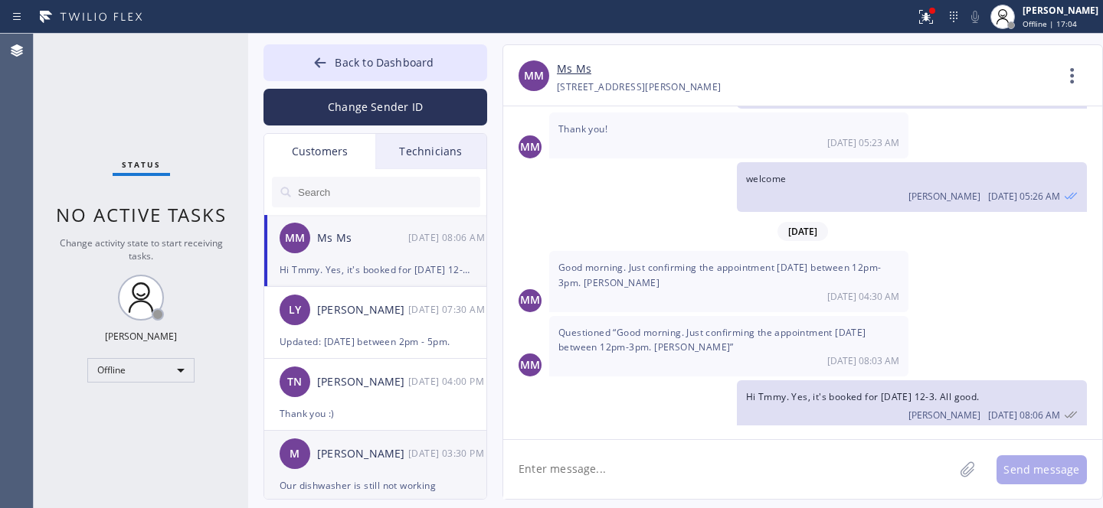
click at [381, 444] on div "M [PERSON_NAME] [DATE] 03:30 PM" at bounding box center [376, 454] width 224 height 46
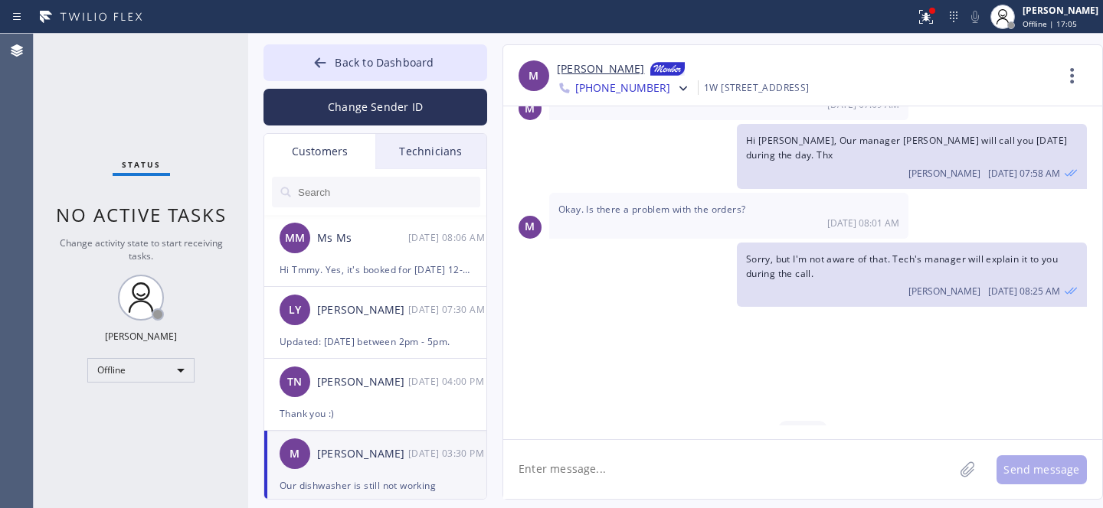
scroll to position [1927, 0]
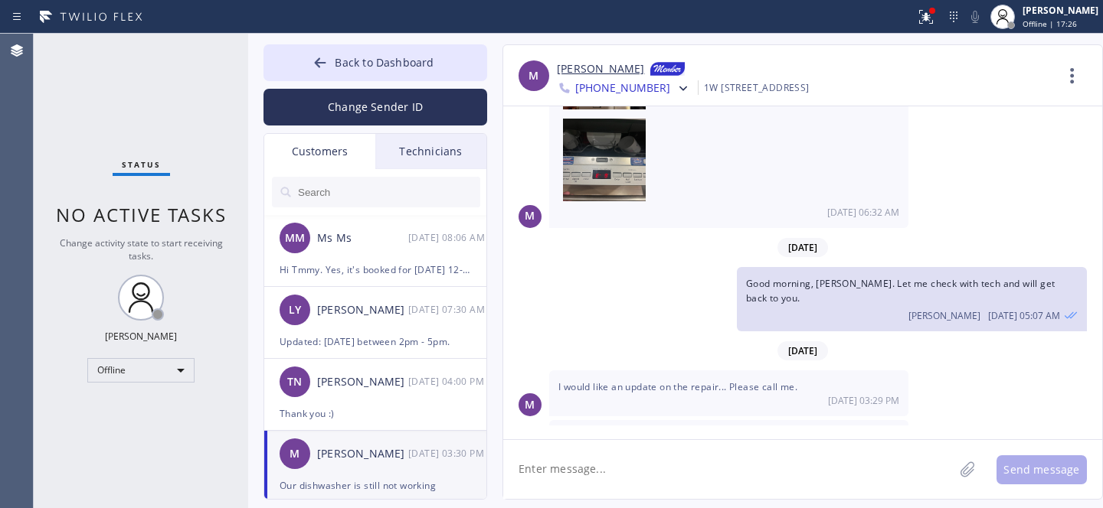
click at [573, 65] on link "[PERSON_NAME]" at bounding box center [600, 69] width 87 height 18
click at [363, 261] on div "Thank you! Can they text 30 minutes before they come?" at bounding box center [374, 270] width 191 height 18
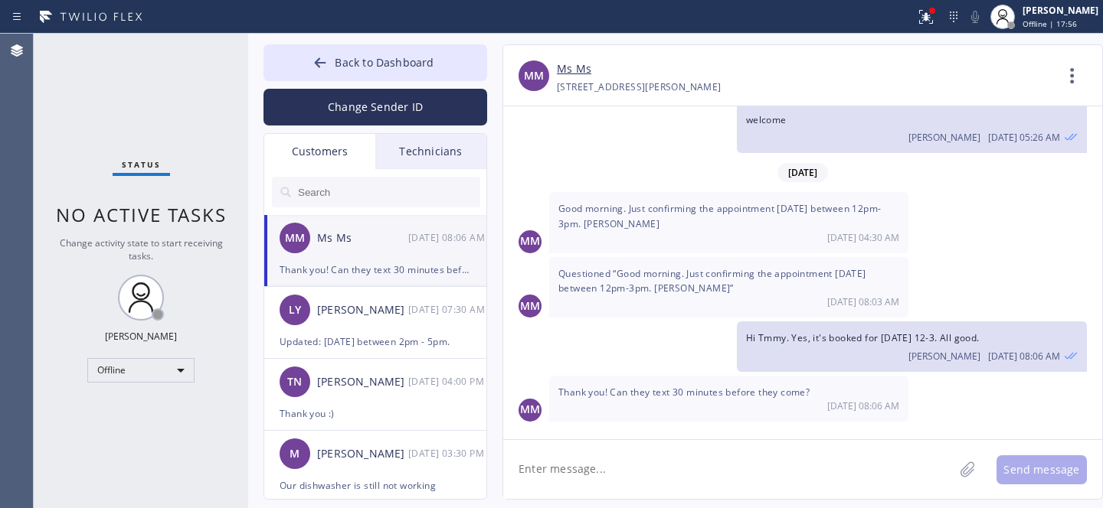
scroll to position [1001, 0]
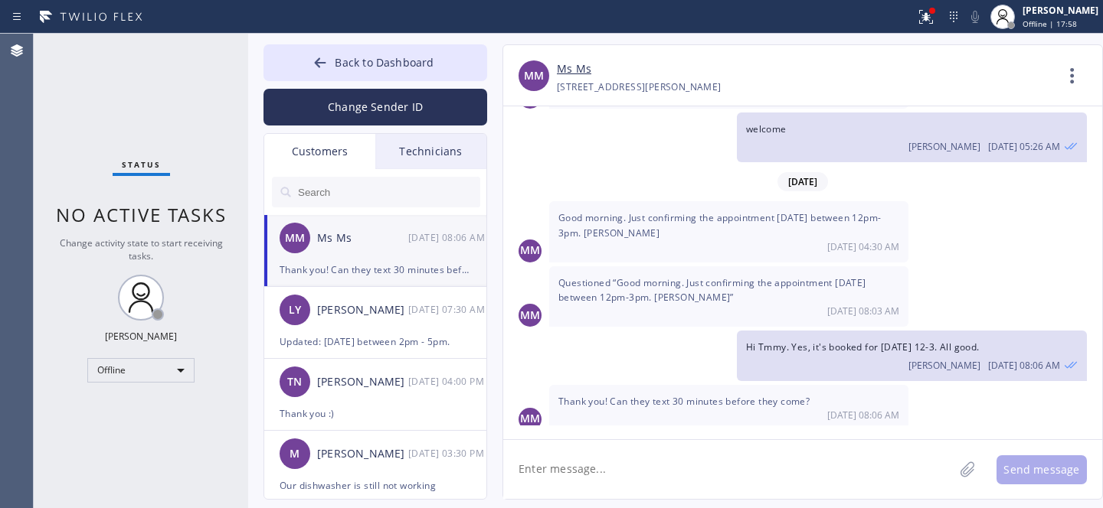
click at [713, 468] on textarea at bounding box center [728, 469] width 450 height 59
type textarea "Ok"
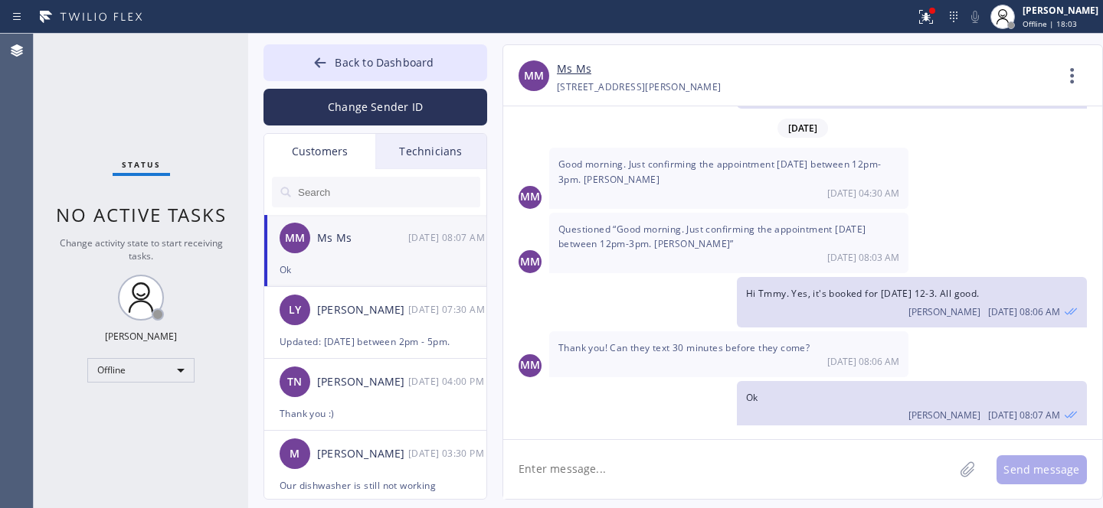
click at [562, 70] on link "Ms Ms" at bounding box center [574, 69] width 34 height 18
click at [376, 451] on div "[PERSON_NAME]" at bounding box center [362, 455] width 91 height 18
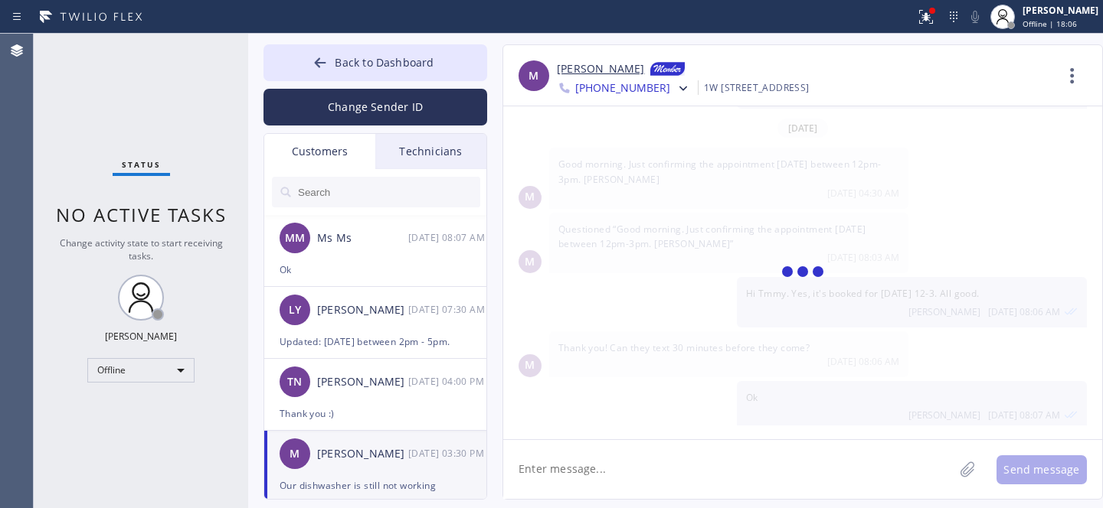
click at [613, 462] on textarea at bounding box center [728, 469] width 450 height 59
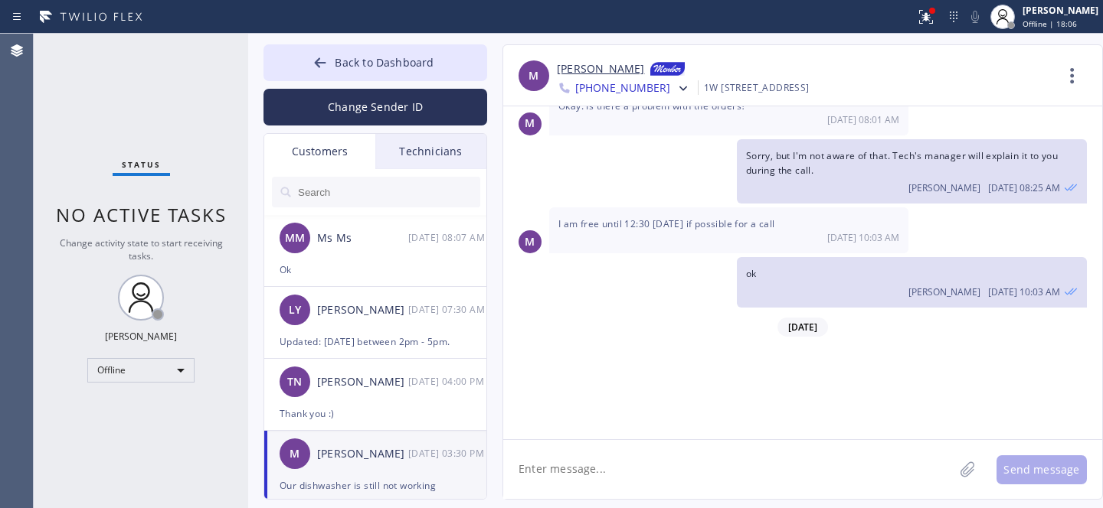
scroll to position [1927, 0]
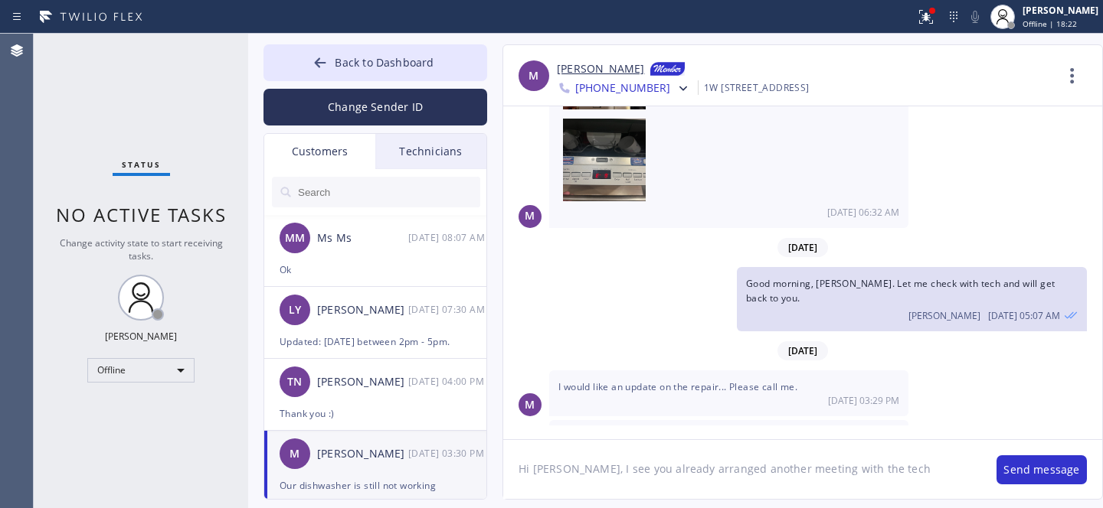
paste textarea "[DATE] 9-12"
type textarea "Hi [PERSON_NAME], I see you already arranged another meeting with the tech [DAT…"
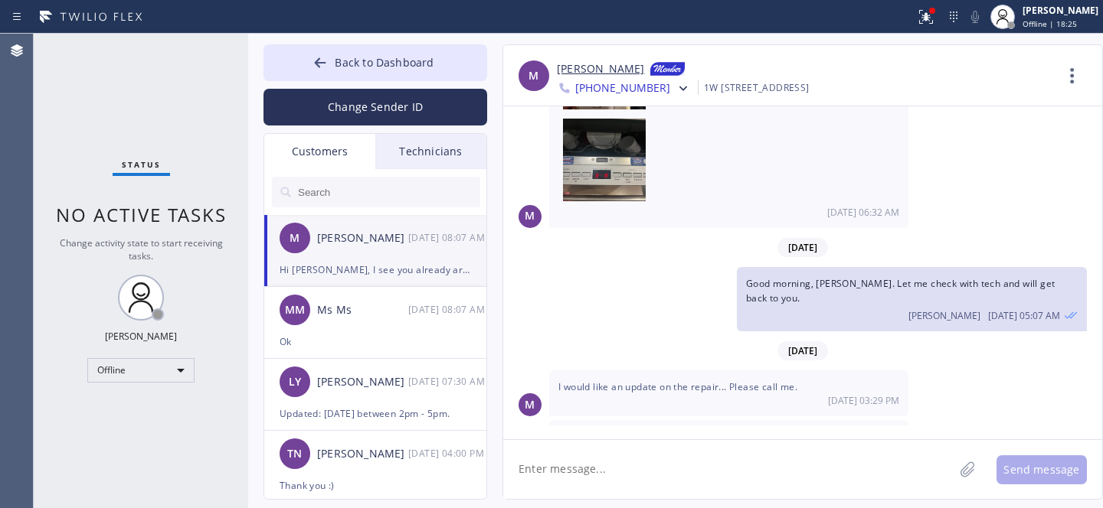
scroll to position [2031, 0]
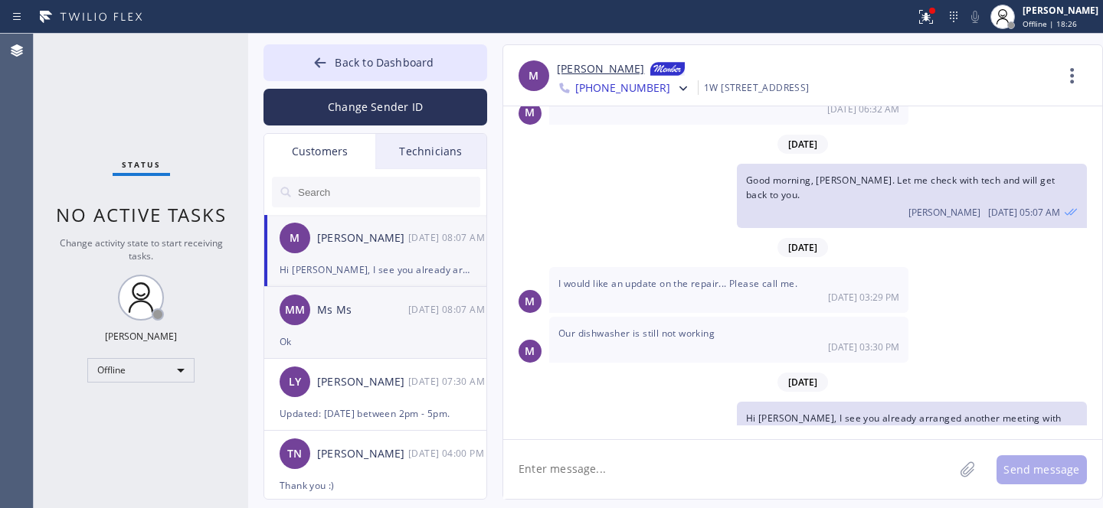
click at [376, 331] on div "MM Ms Ms [DATE] 08:07 AM" at bounding box center [376, 310] width 224 height 46
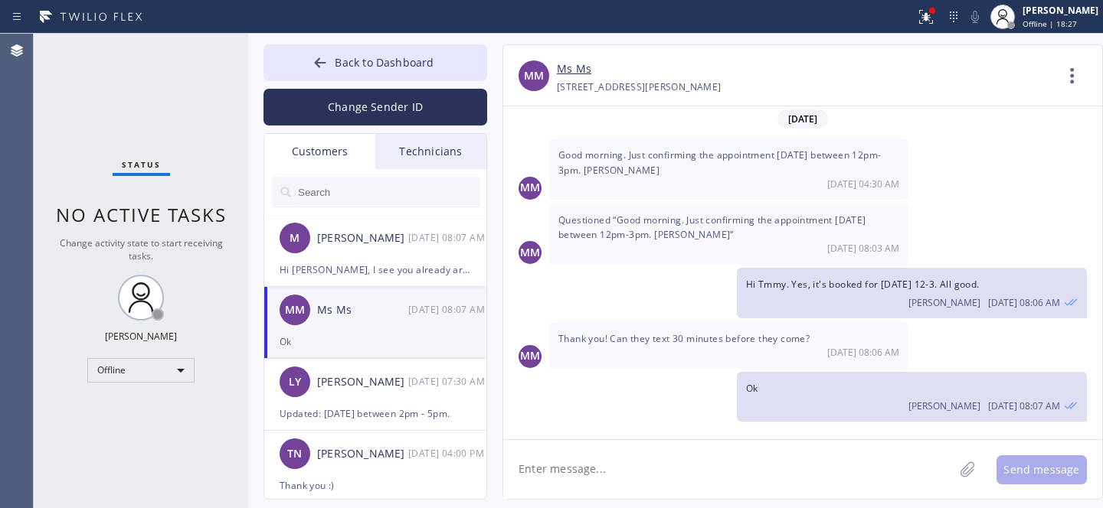
scroll to position [1055, 0]
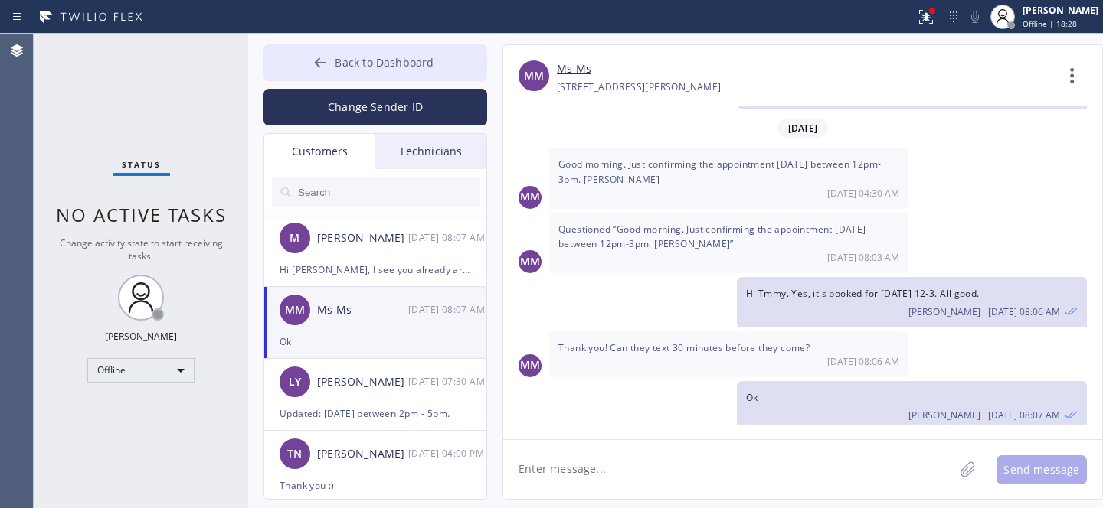
click at [347, 60] on span "Back to Dashboard" at bounding box center [384, 62] width 99 height 15
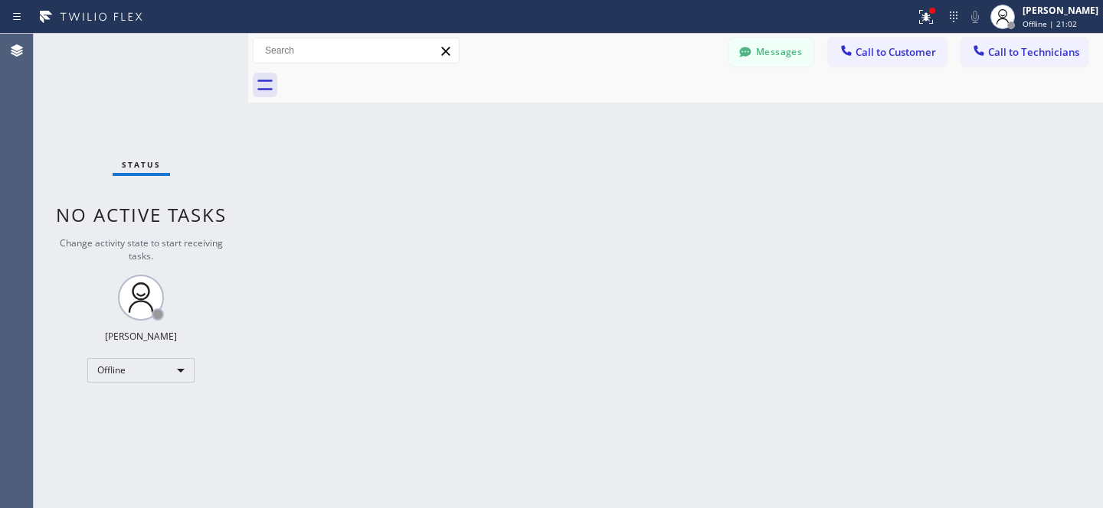
click at [609, 166] on div "Back to Dashboard Change Sender ID Customers Technicians M [PERSON_NAME] [DATE]…" at bounding box center [675, 271] width 854 height 475
